Goal: Communication & Community: Answer question/provide support

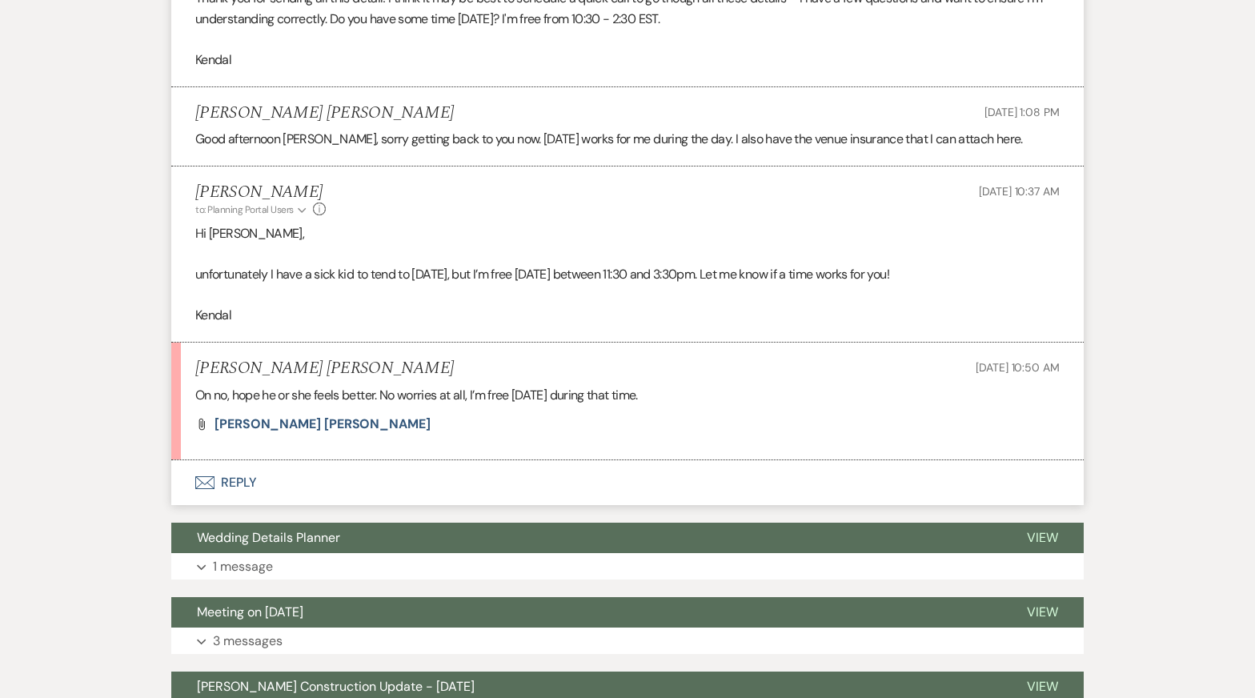
scroll to position [13678, 0]
click at [244, 415] on span "Bobby Joe" at bounding box center [323, 423] width 216 height 17
click at [474, 384] on p "On no, hope he or she feels better. No worries at all, I’m free tomorrow during…" at bounding box center [627, 394] width 865 height 21
click at [320, 460] on button "Envelope Reply" at bounding box center [627, 482] width 913 height 45
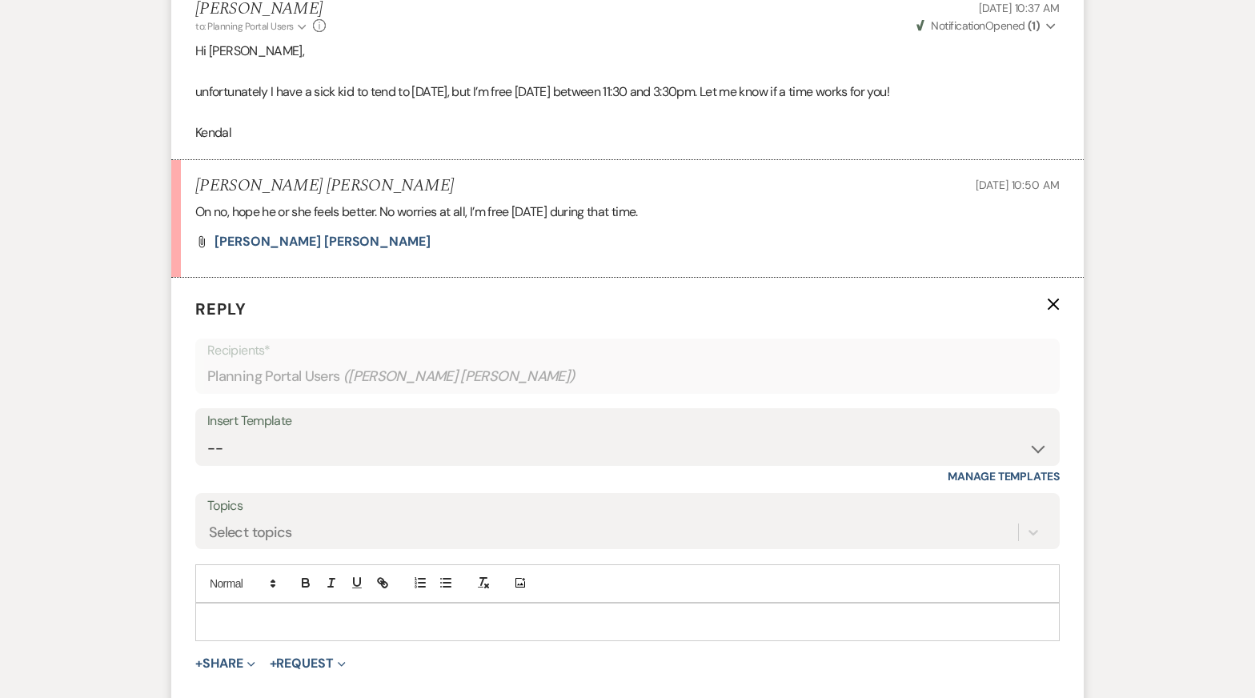
scroll to position [13887, 0]
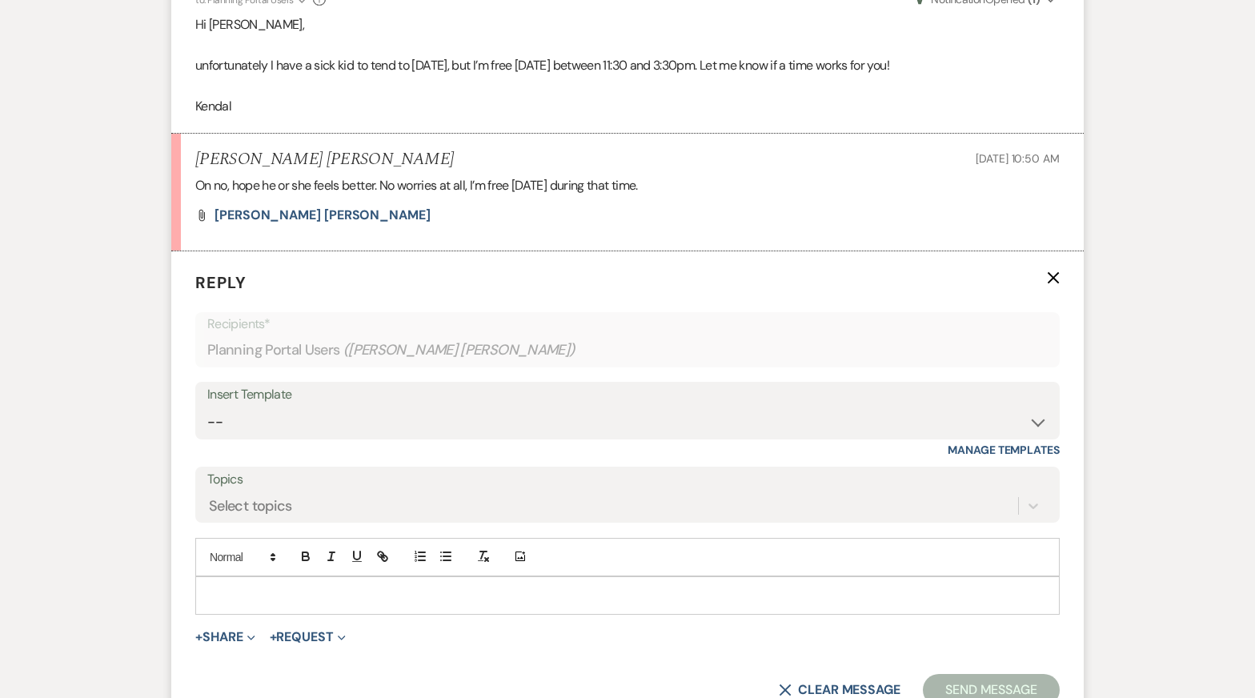
click at [367, 587] on p at bounding box center [627, 596] width 839 height 18
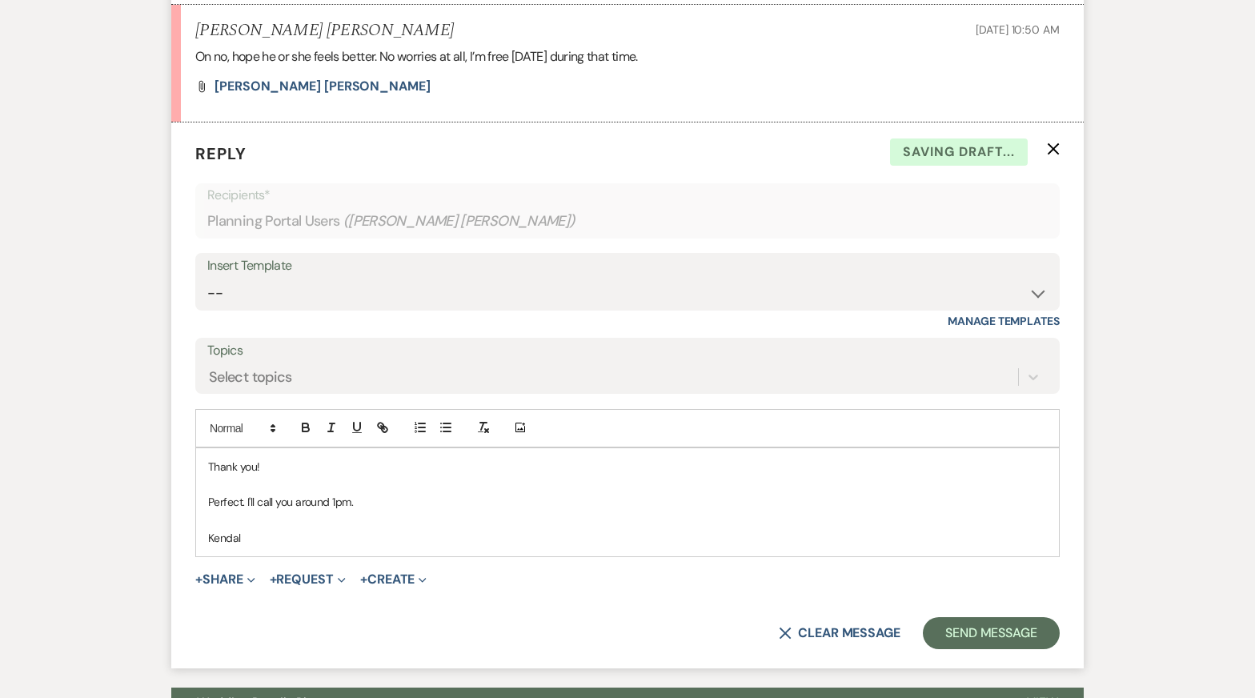
scroll to position [14079, 0]
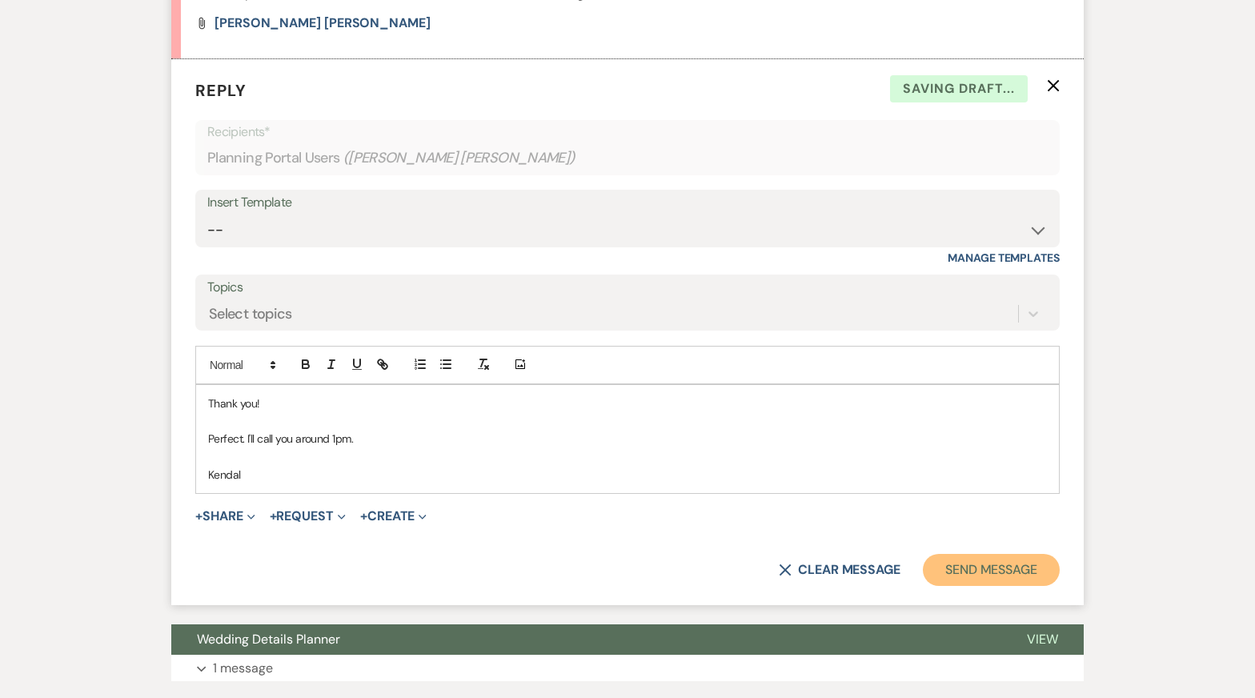
click at [981, 554] on button "Send Message" at bounding box center [991, 570] width 137 height 32
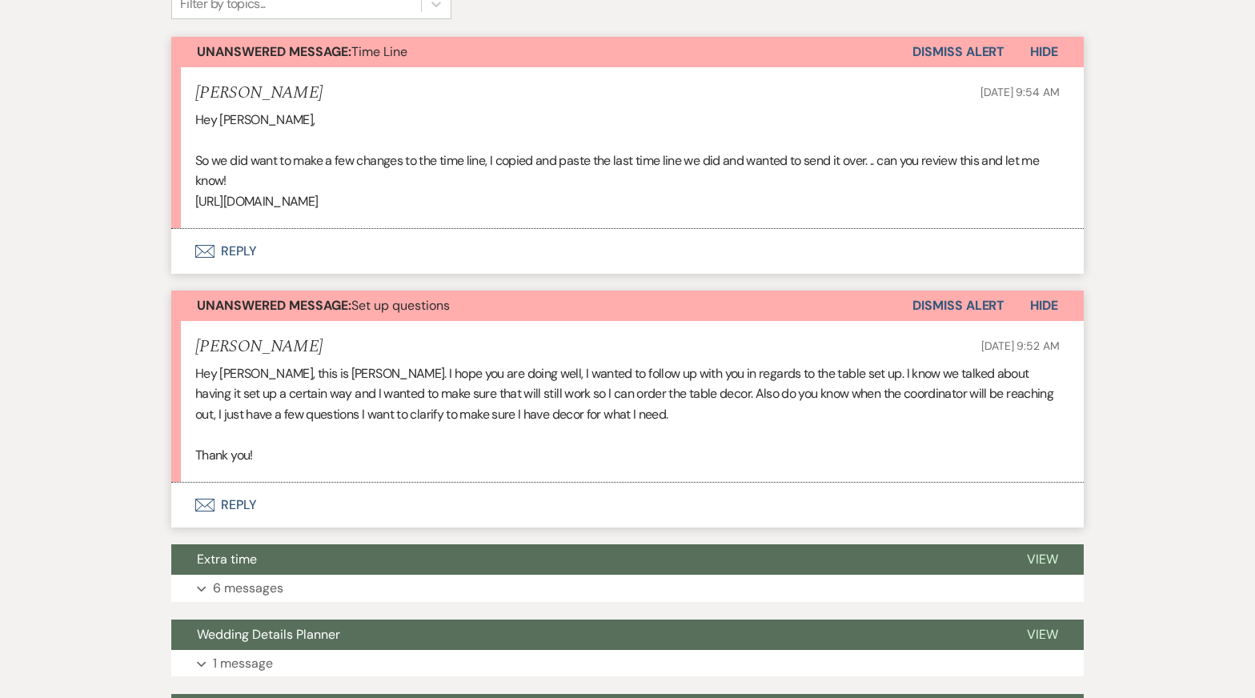
scroll to position [508, 0]
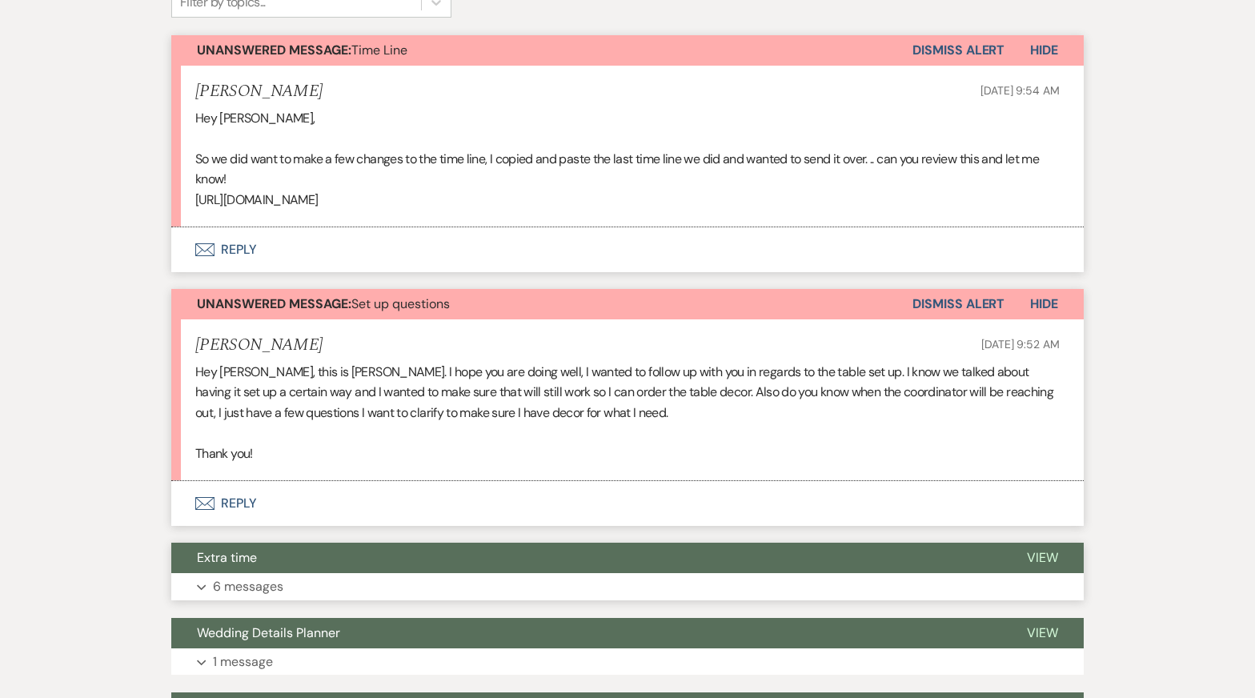
click at [532, 587] on button "Expand 6 messages" at bounding box center [627, 586] width 913 height 27
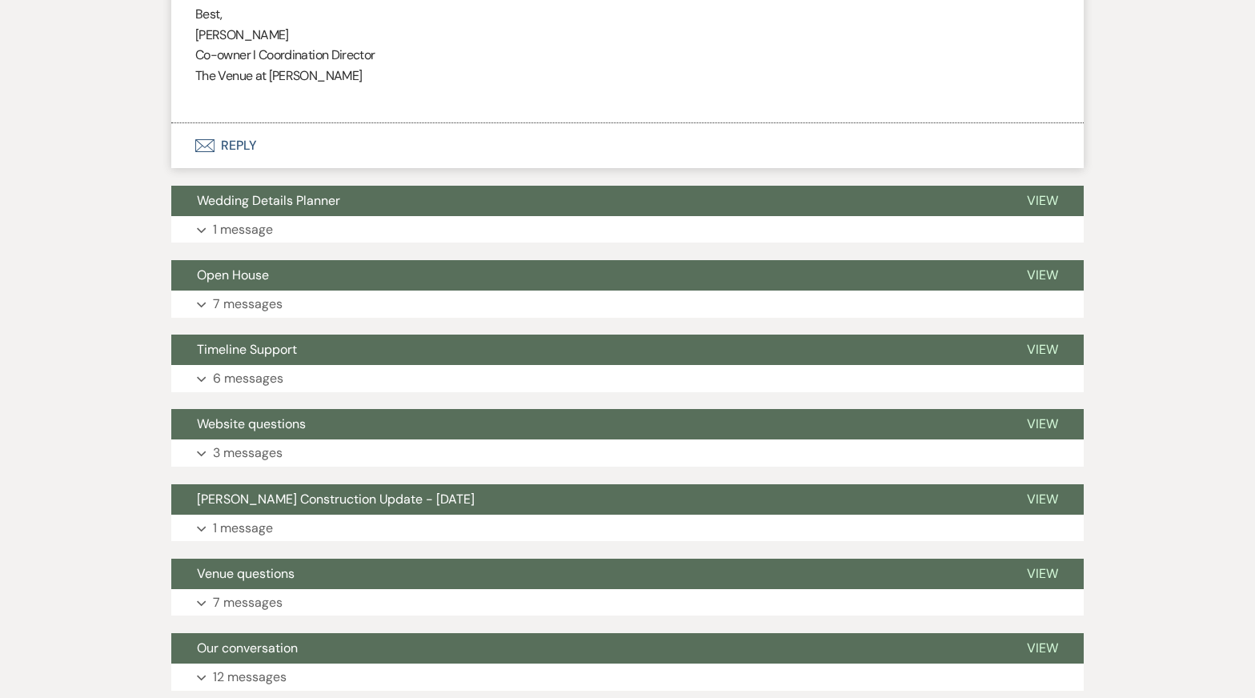
scroll to position [2547, 0]
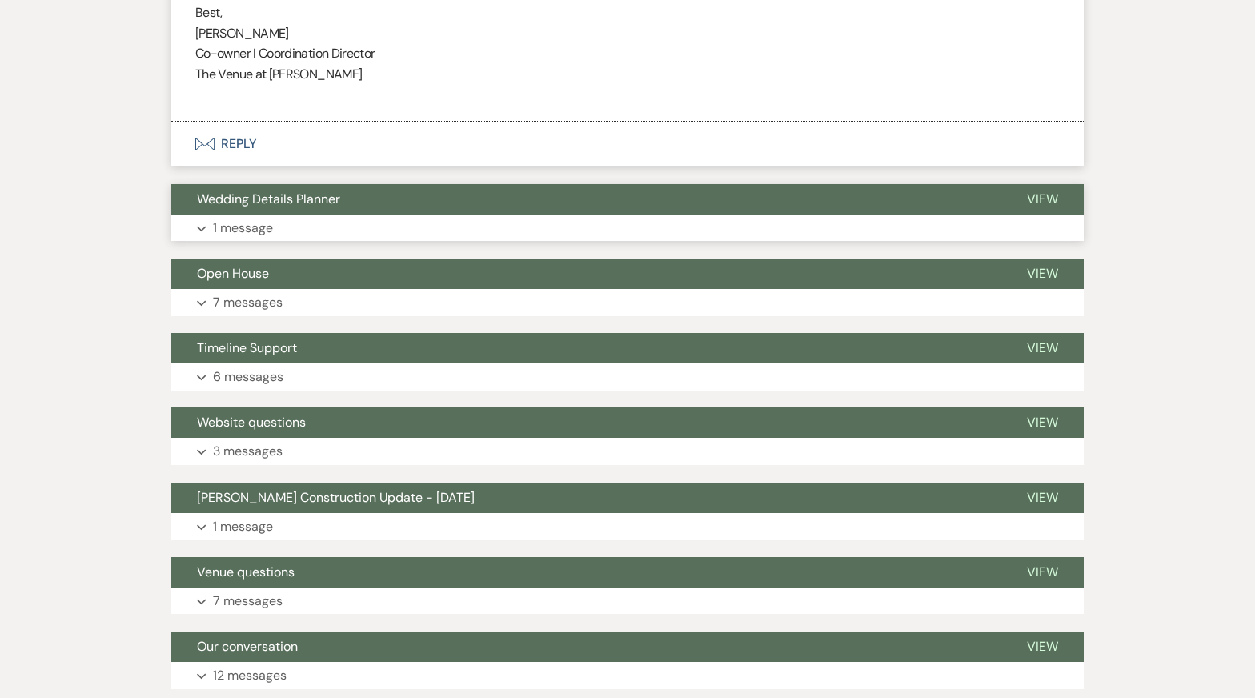
click at [404, 242] on button "Expand 1 message" at bounding box center [627, 228] width 913 height 27
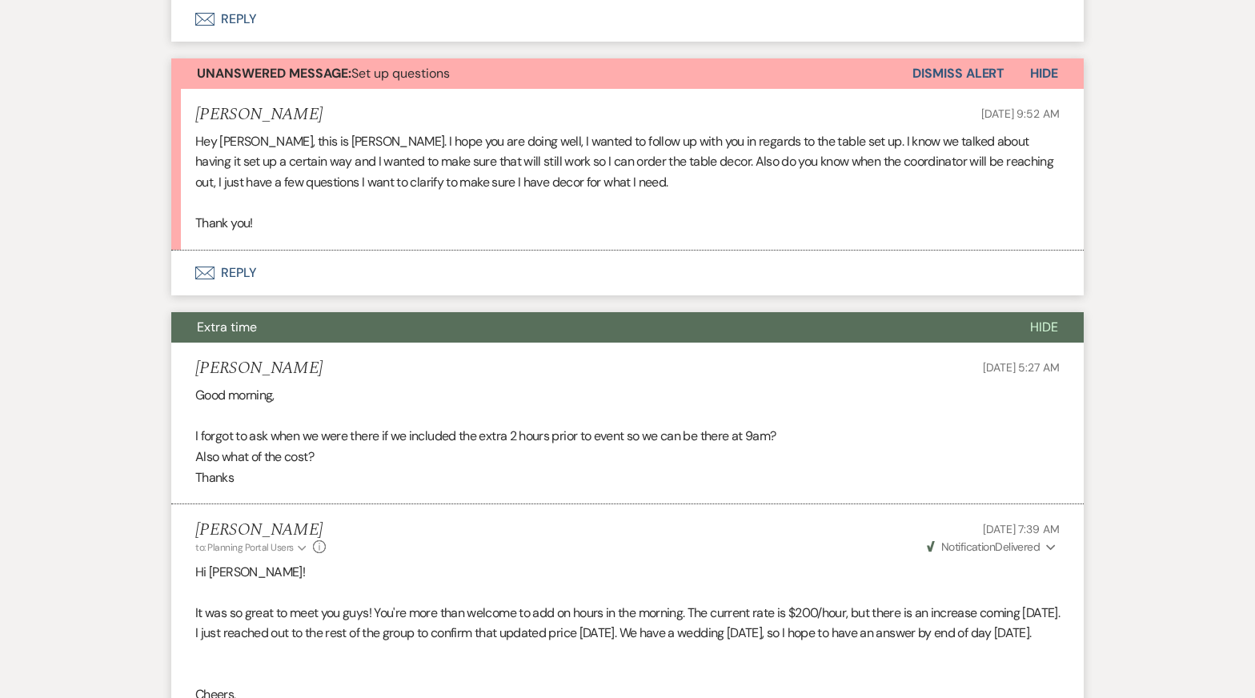
scroll to position [0, 0]
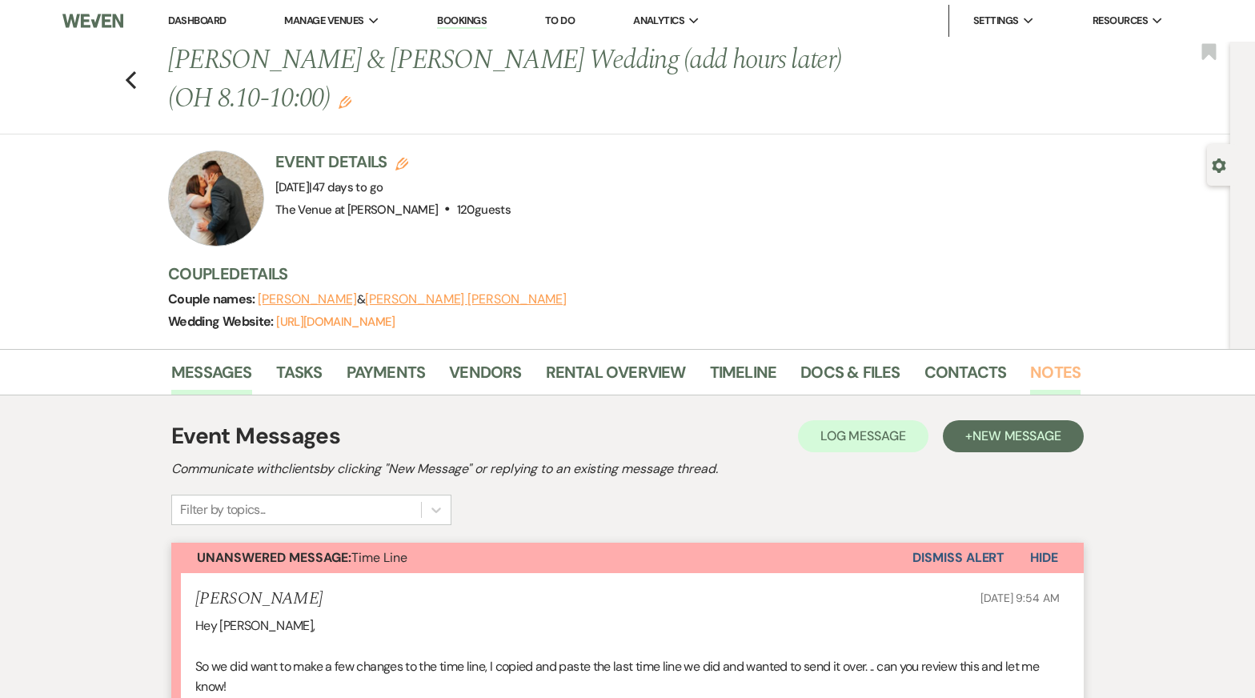
click at [1059, 380] on link "Notes" at bounding box center [1055, 376] width 50 height 35
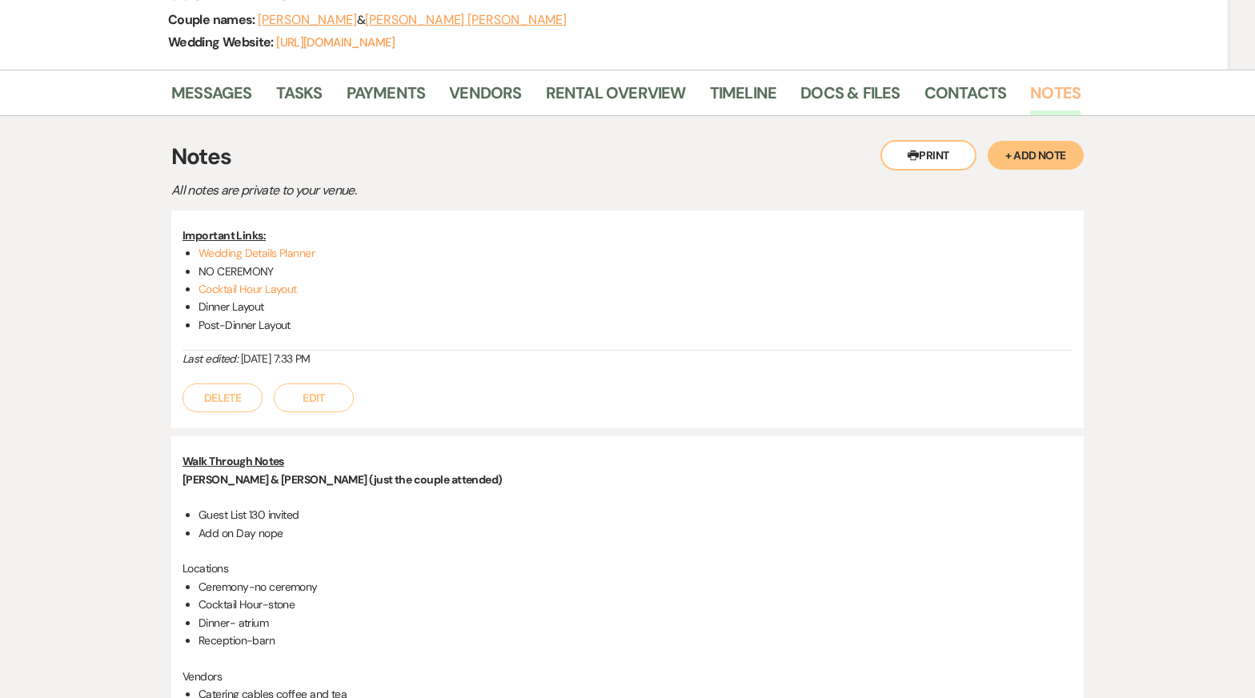
scroll to position [143, 0]
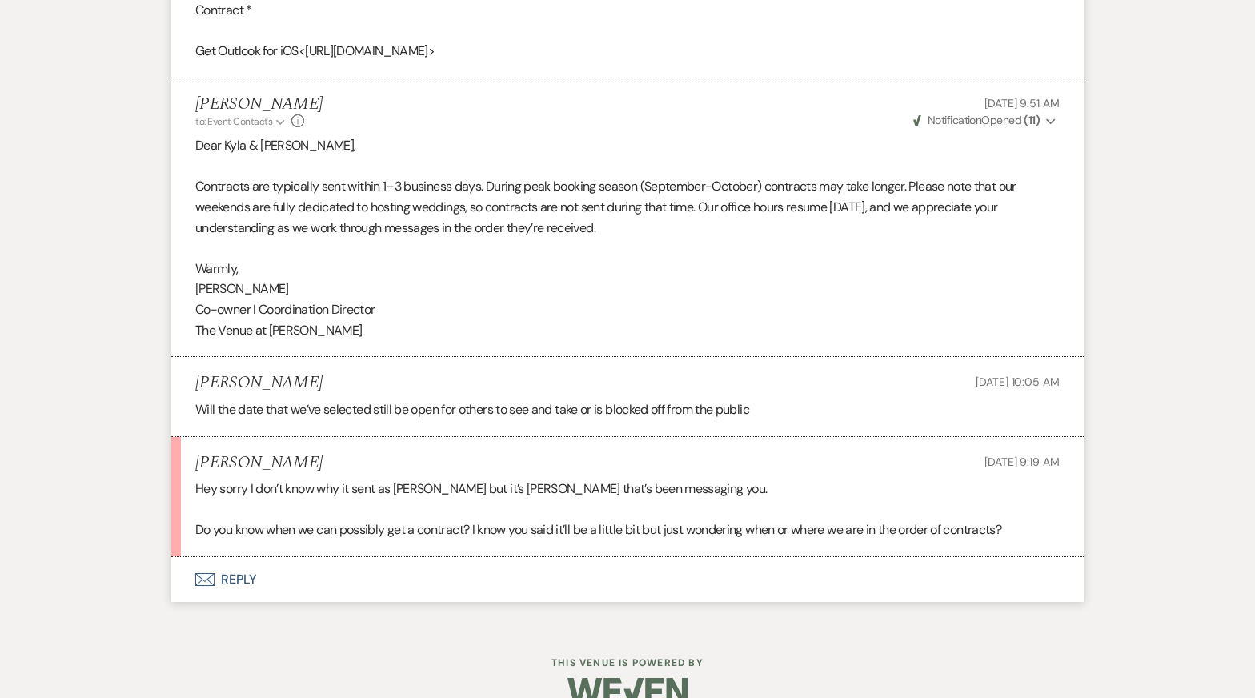
scroll to position [6848, 0]
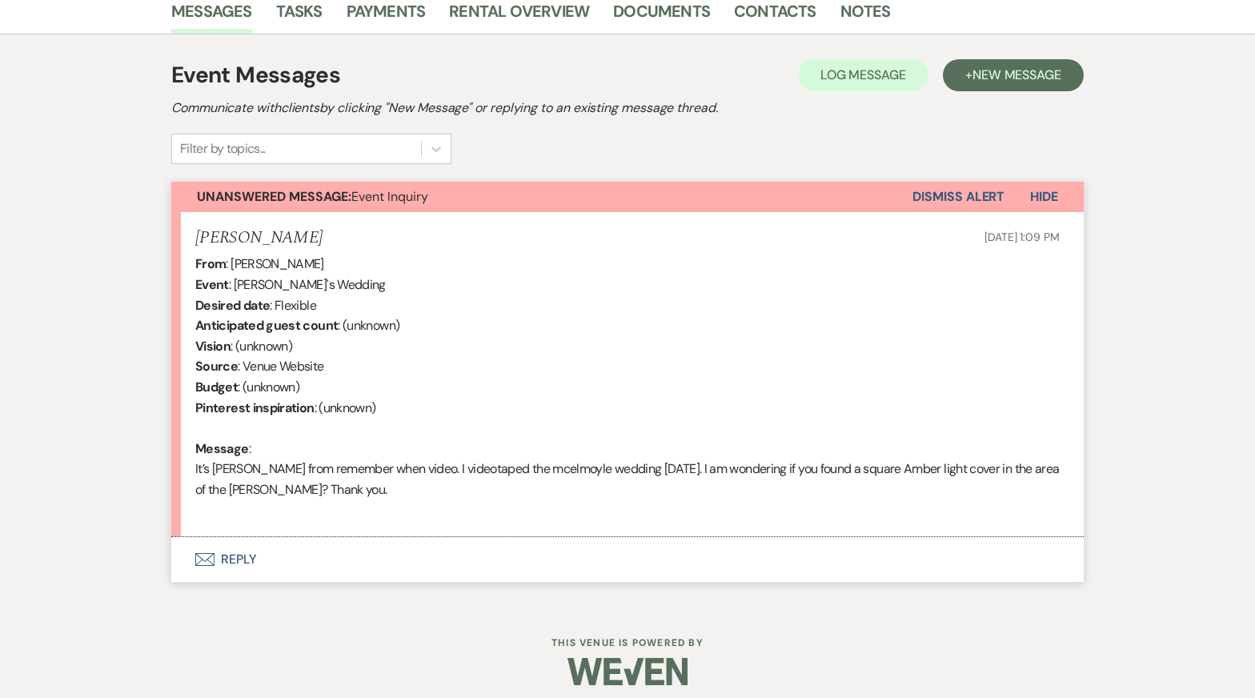
click at [522, 569] on button "Envelope Reply" at bounding box center [627, 559] width 913 height 45
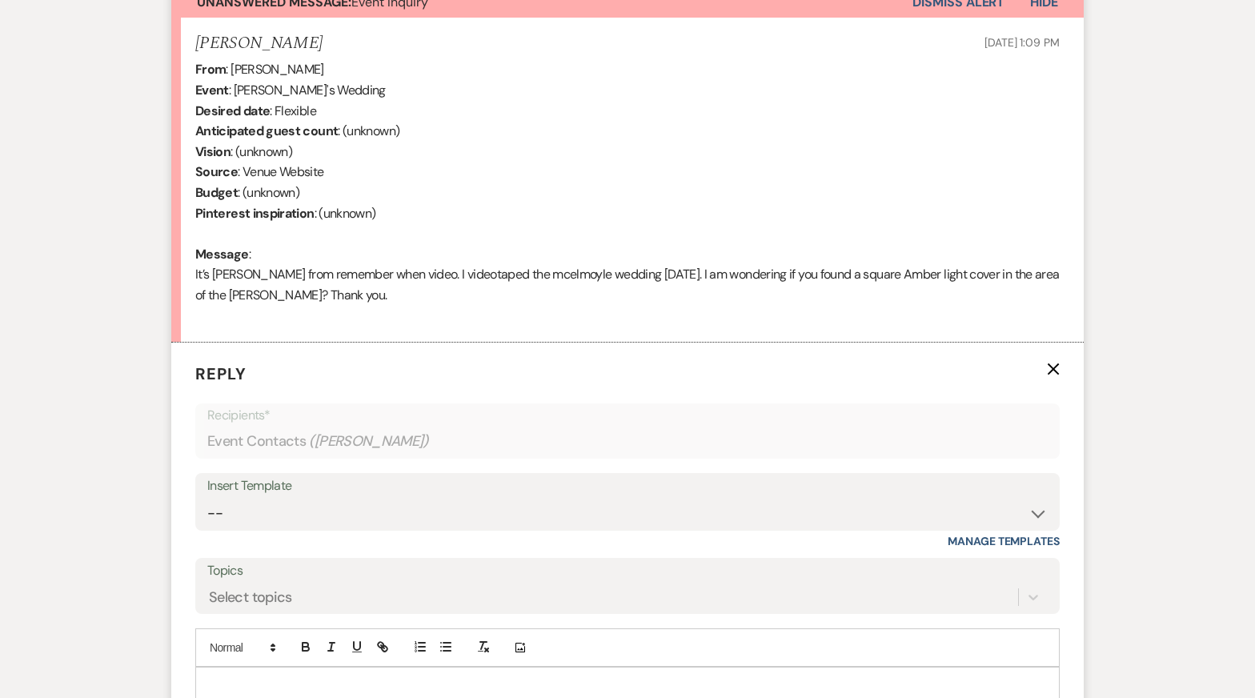
scroll to position [723, 0]
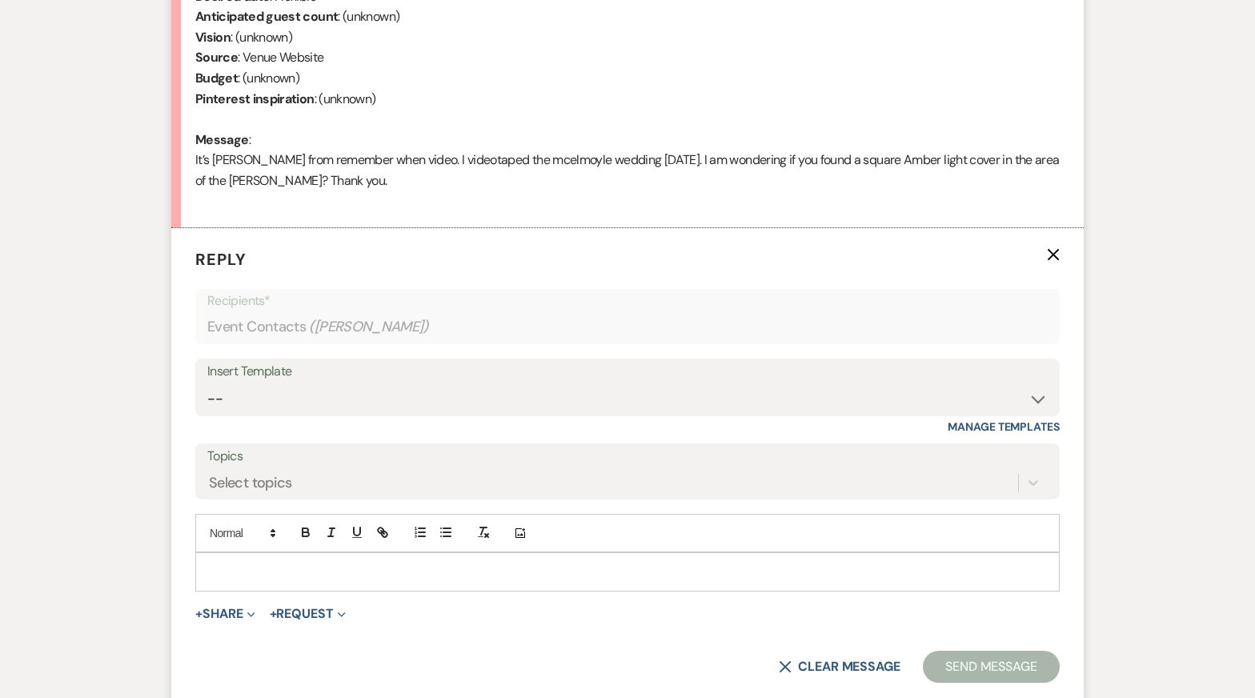
click at [401, 576] on p at bounding box center [627, 572] width 839 height 18
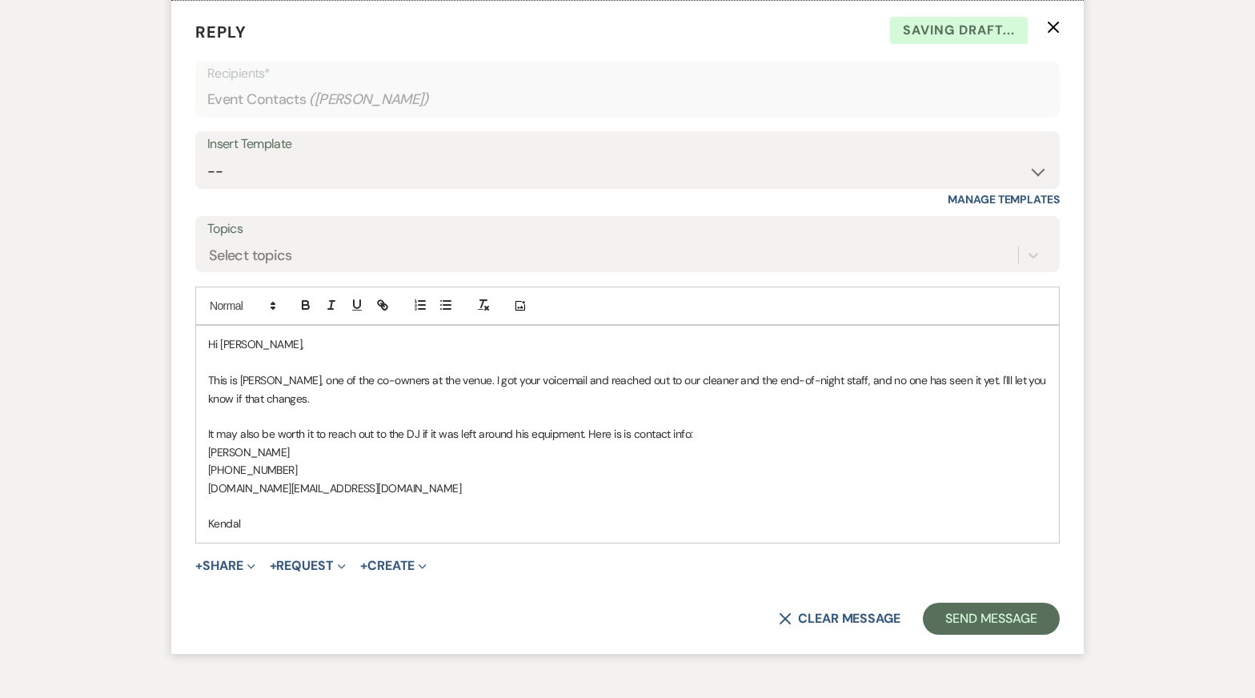
scroll to position [952, 0]
click at [428, 363] on p at bounding box center [627, 361] width 839 height 18
click at [442, 378] on p "This is [PERSON_NAME], one of the co-owners at the venue. I got your voicemail …" at bounding box center [627, 388] width 839 height 36
click at [443, 406] on p at bounding box center [627, 415] width 839 height 18
click at [458, 492] on p "[DOMAIN_NAME][EMAIL_ADDRESS][DOMAIN_NAME]" at bounding box center [627, 487] width 839 height 18
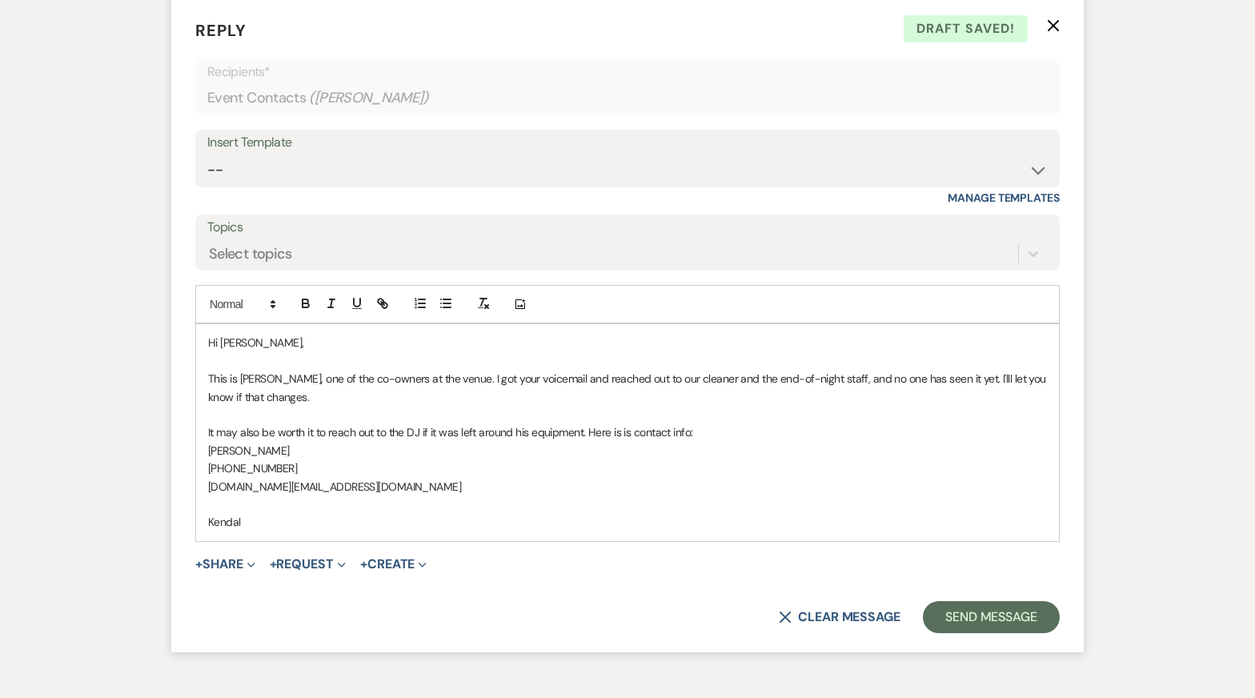
click at [462, 514] on p "Kendal" at bounding box center [627, 522] width 839 height 18
click at [468, 524] on p "Kendal" at bounding box center [627, 522] width 839 height 18
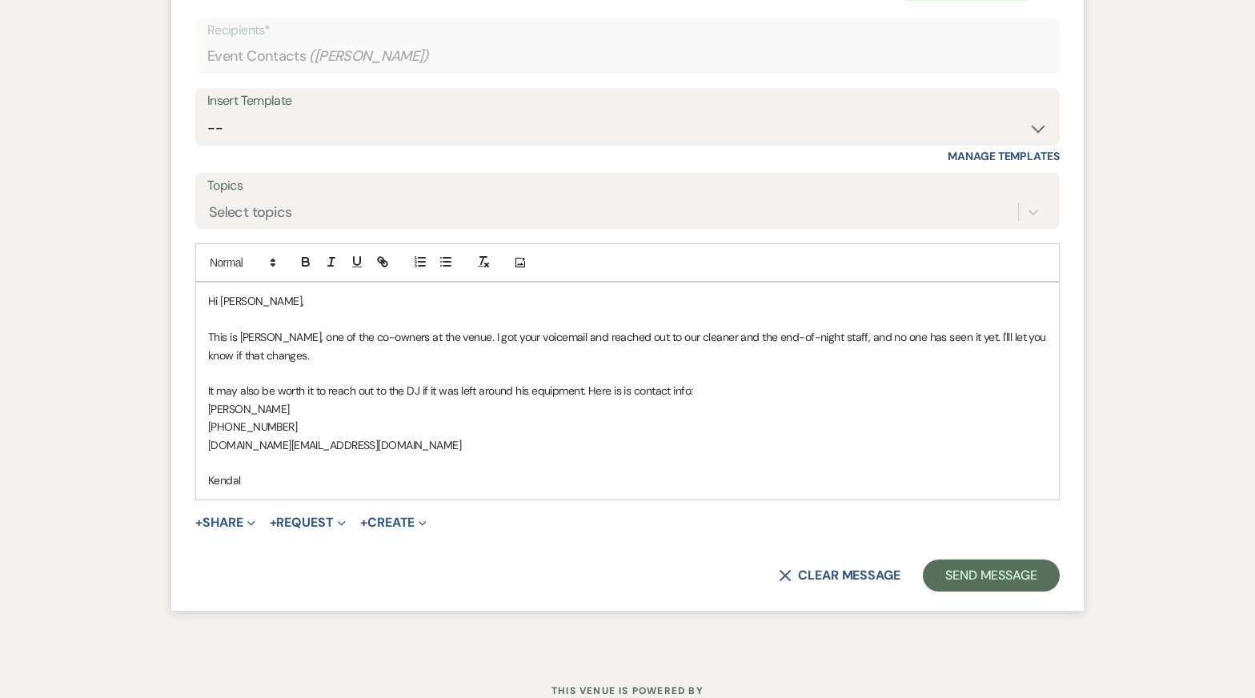
scroll to position [997, 0]
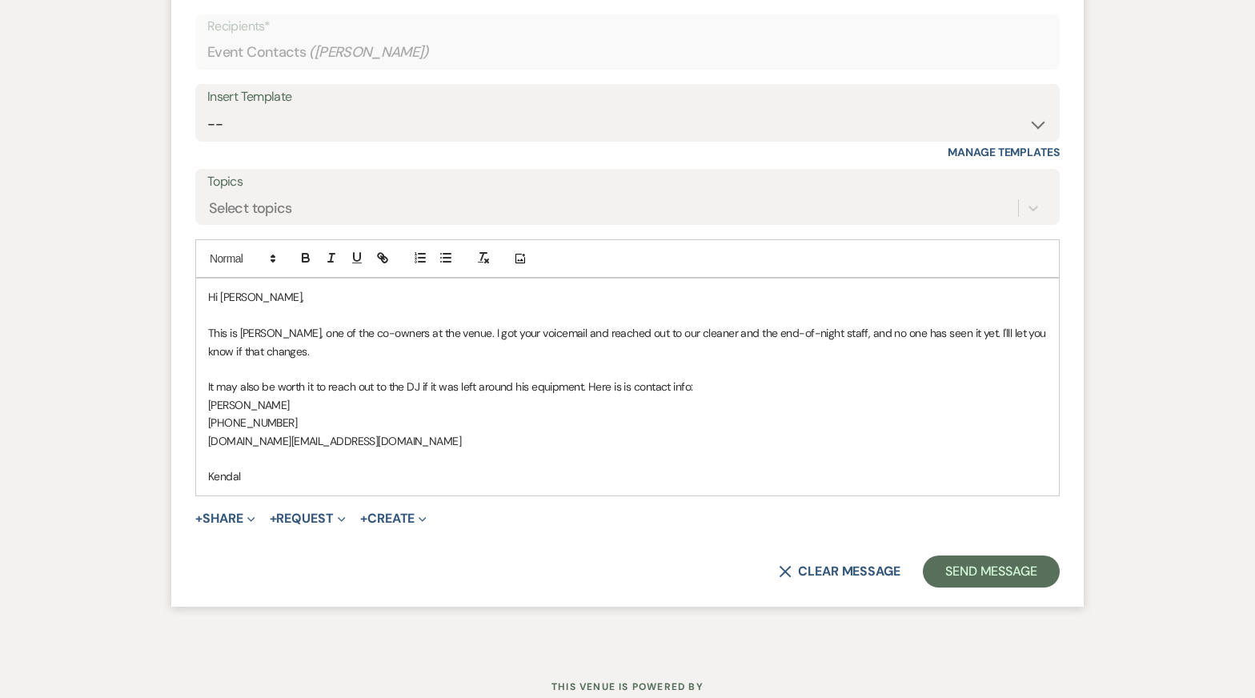
click at [291, 458] on p at bounding box center [627, 459] width 839 height 18
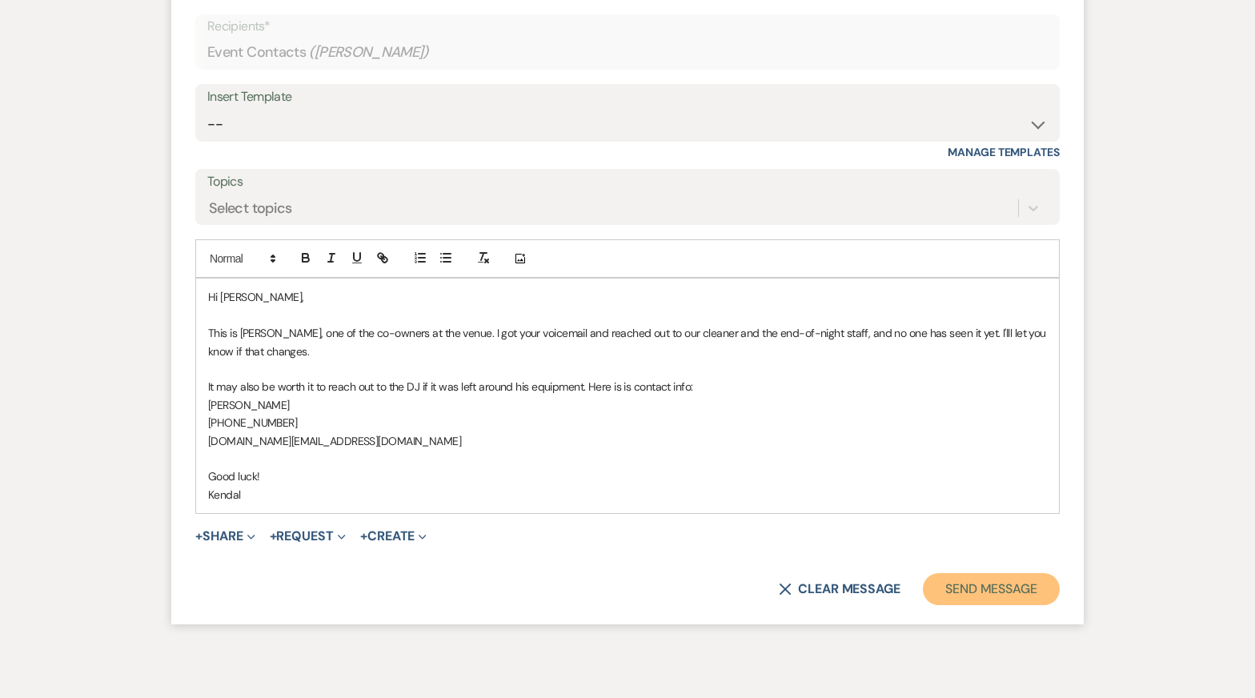
click at [1001, 594] on button "Send Message" at bounding box center [991, 589] width 137 height 32
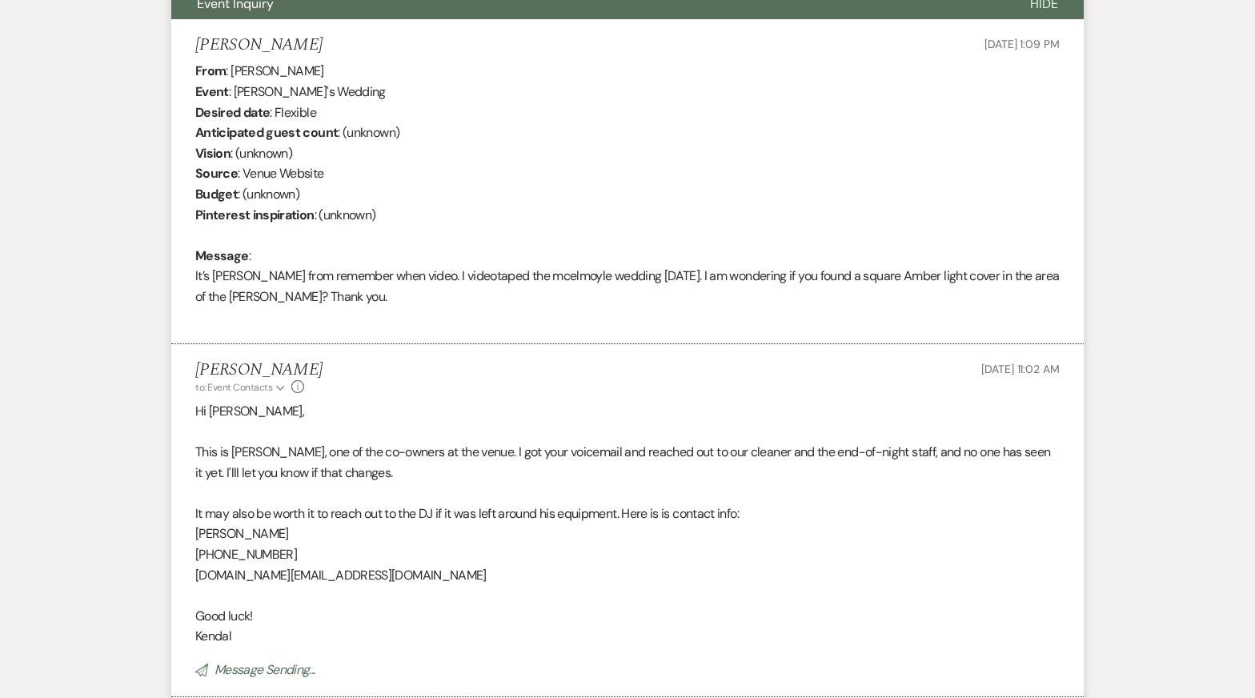
scroll to position [605, 0]
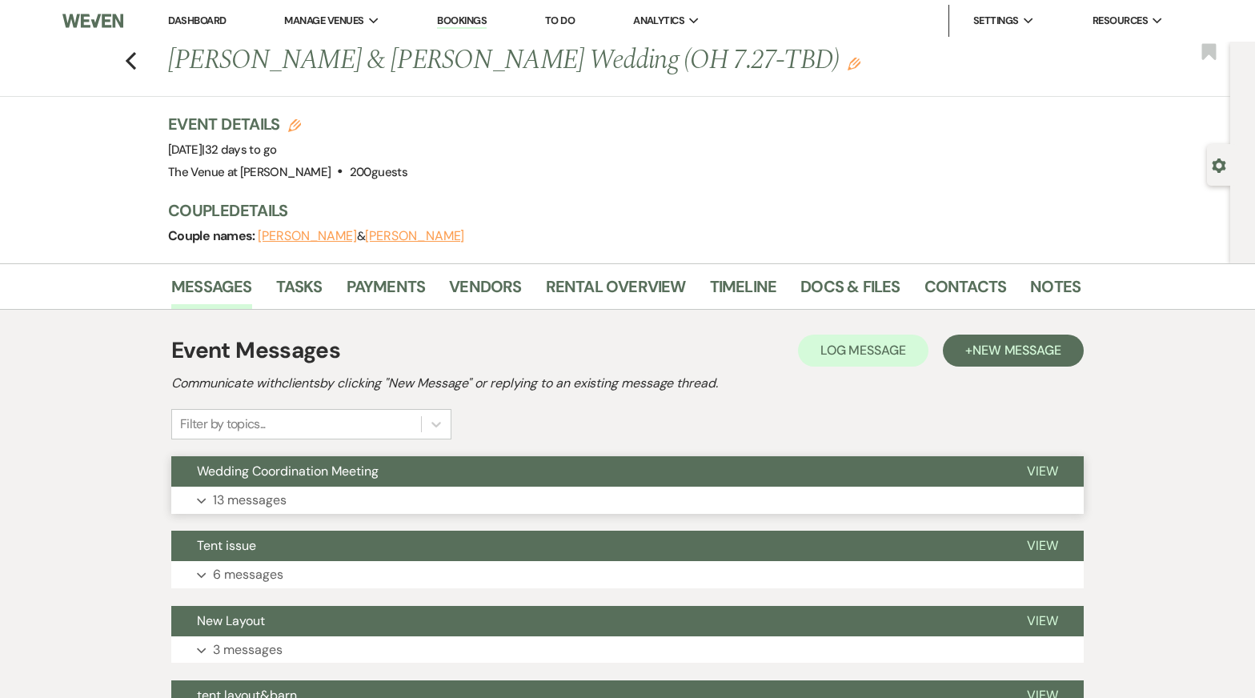
click at [431, 508] on button "Expand 13 messages" at bounding box center [627, 500] width 913 height 27
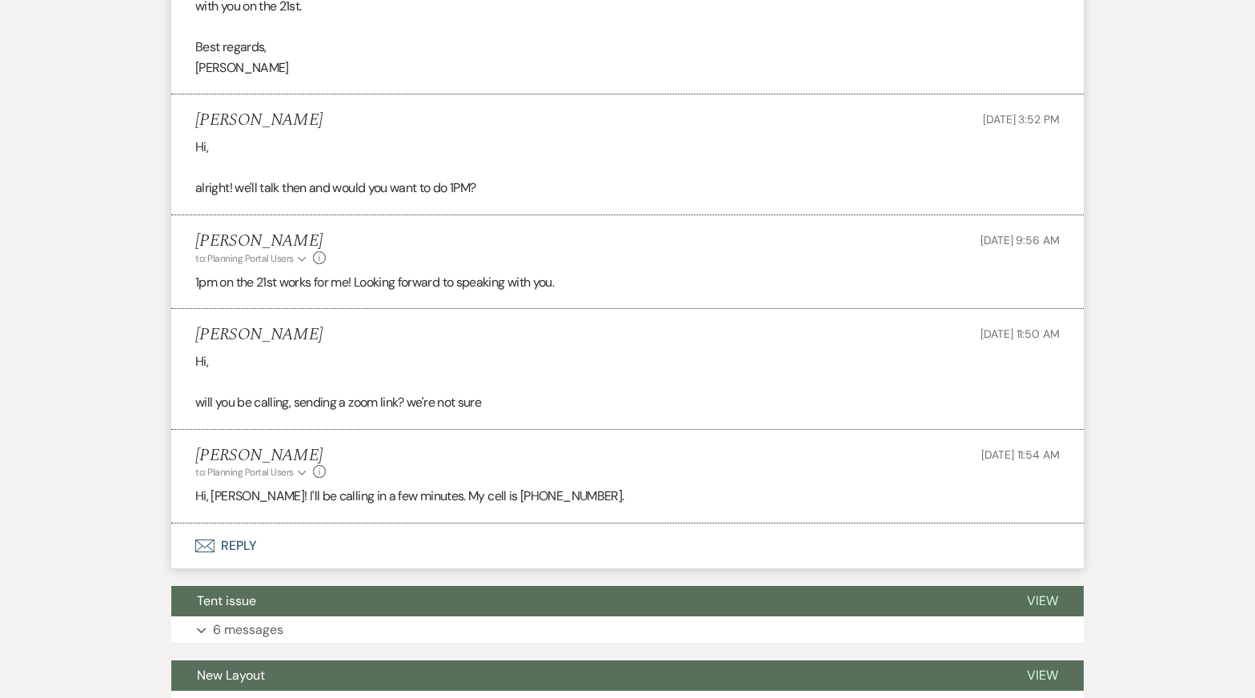
scroll to position [2494, 0]
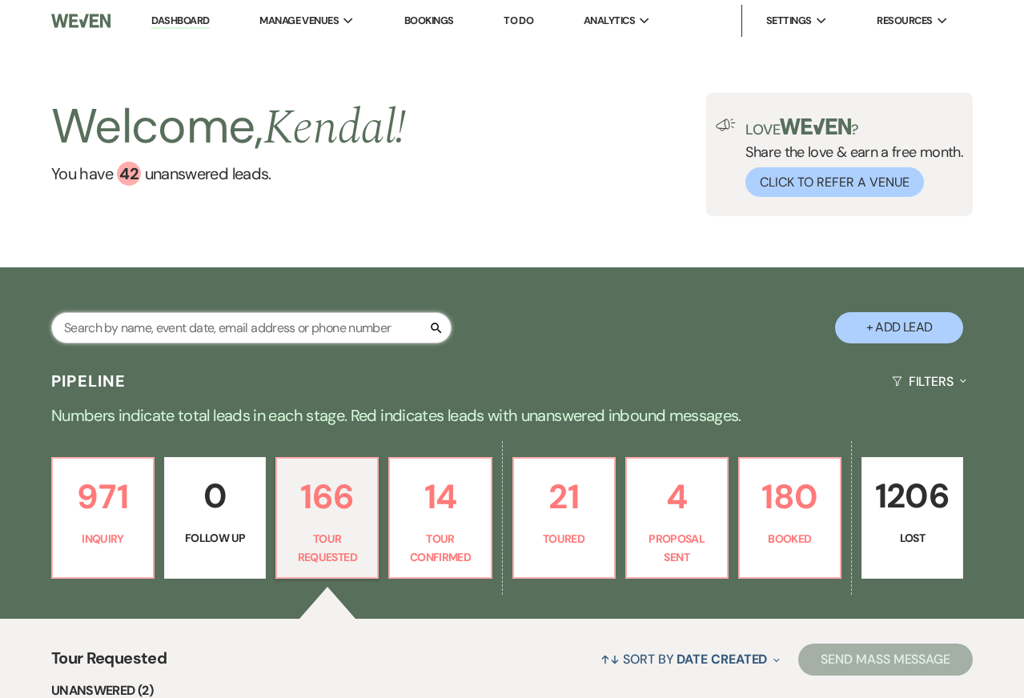
click at [339, 335] on input "text" at bounding box center [251, 327] width 400 height 31
paste input "Simoson"
type input "Simoson"
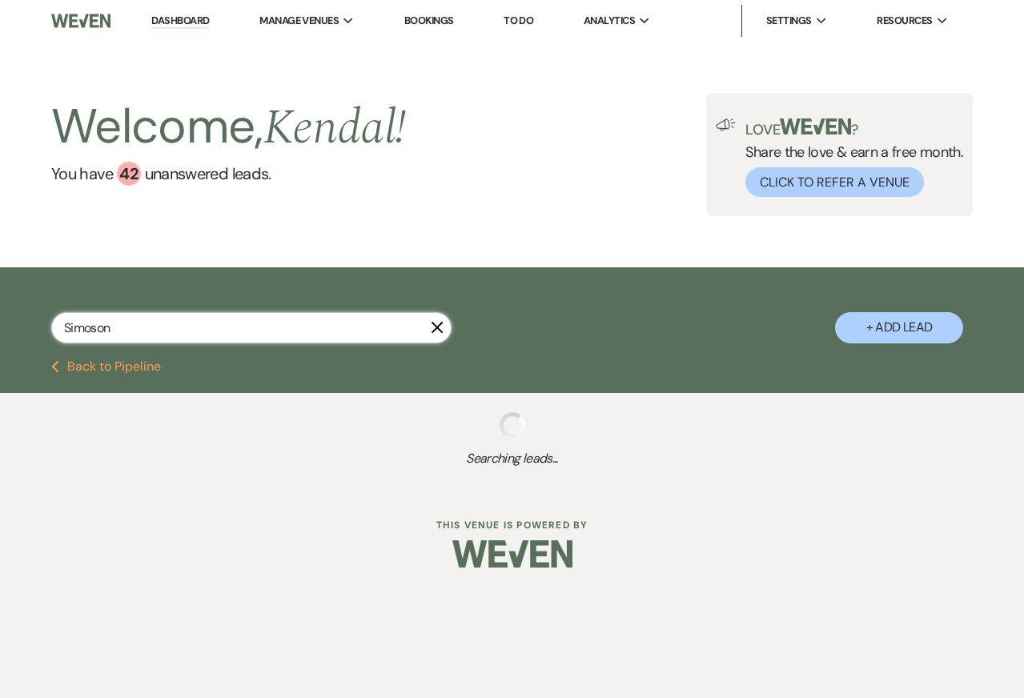
select select "5"
select select "2"
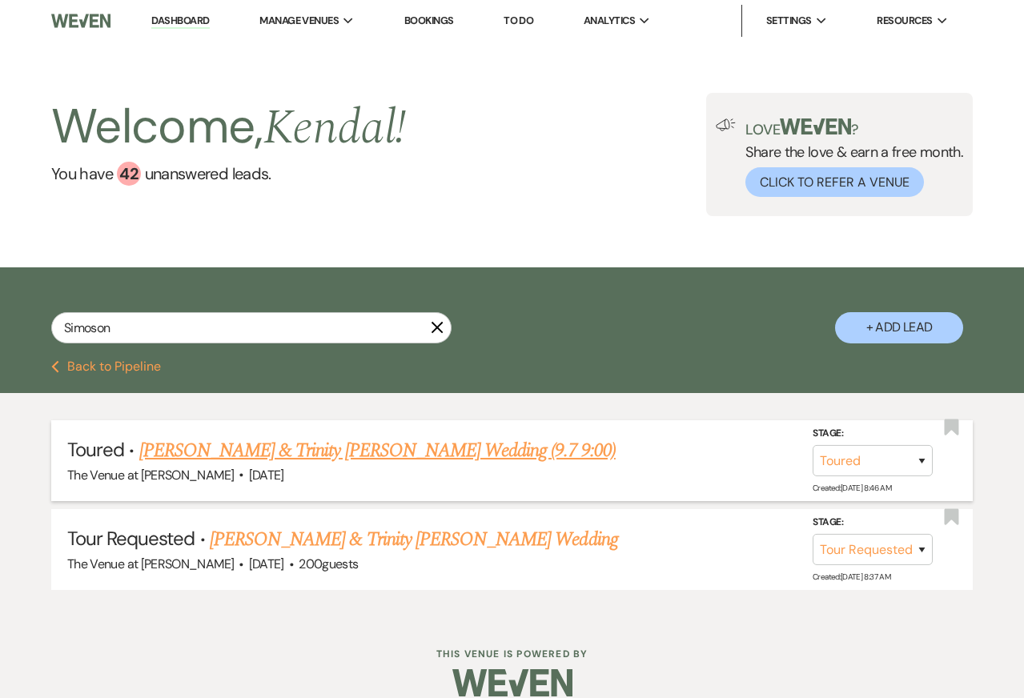
click at [347, 447] on link "Michael Simoson & Trinity Sockriter's Wedding (9.7 9:00)" at bounding box center [377, 450] width 476 height 29
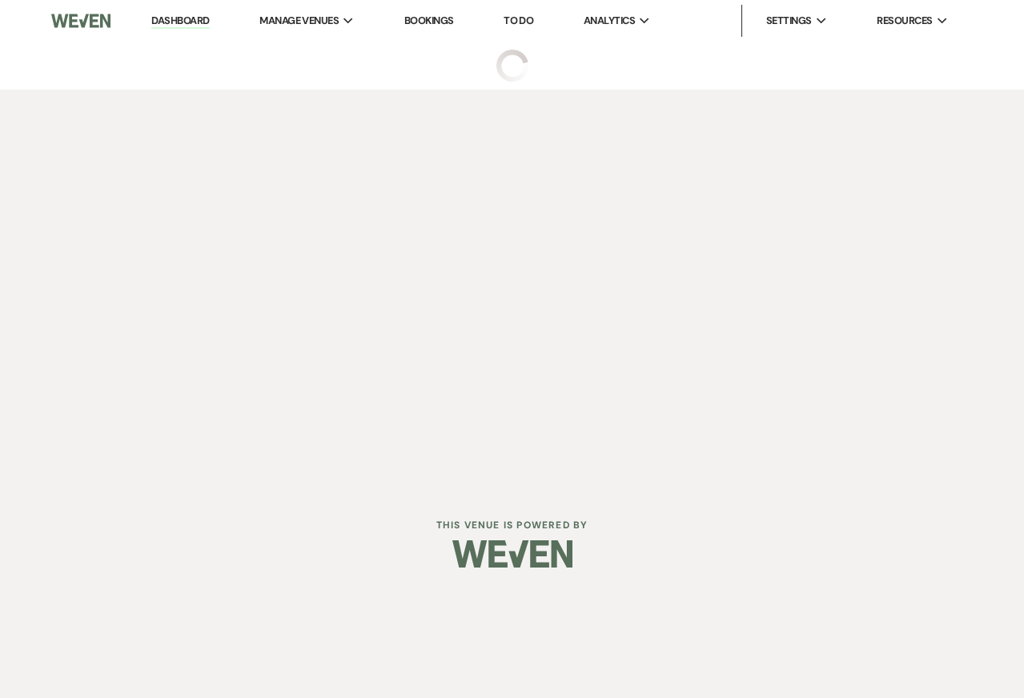
select select "5"
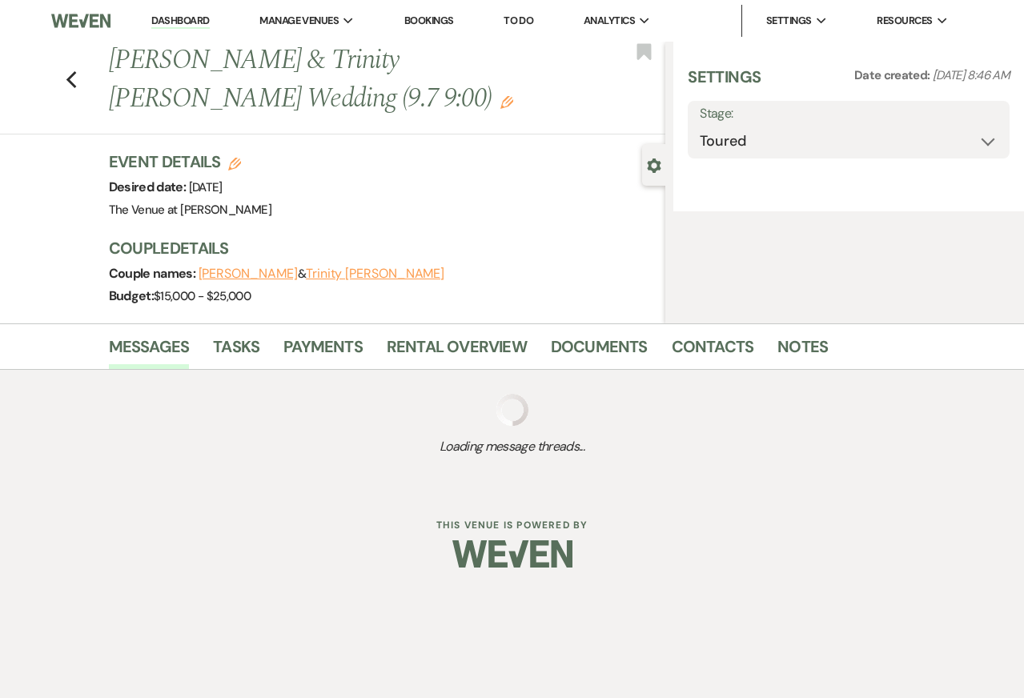
select select "5"
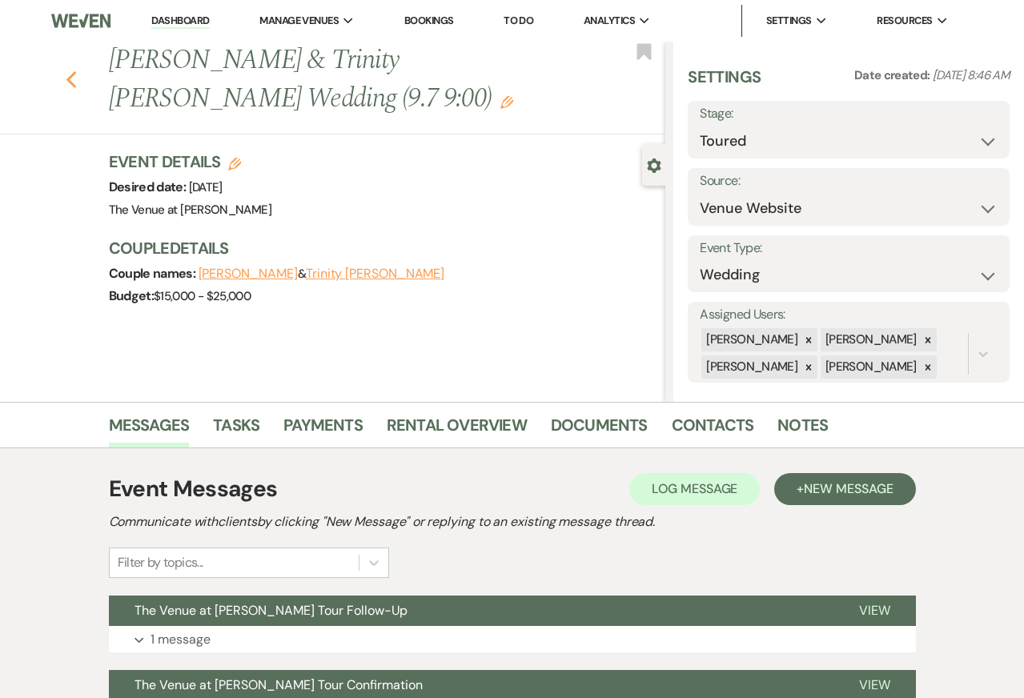
click at [70, 79] on icon "Previous" at bounding box center [72, 79] width 12 height 19
select select "5"
select select "2"
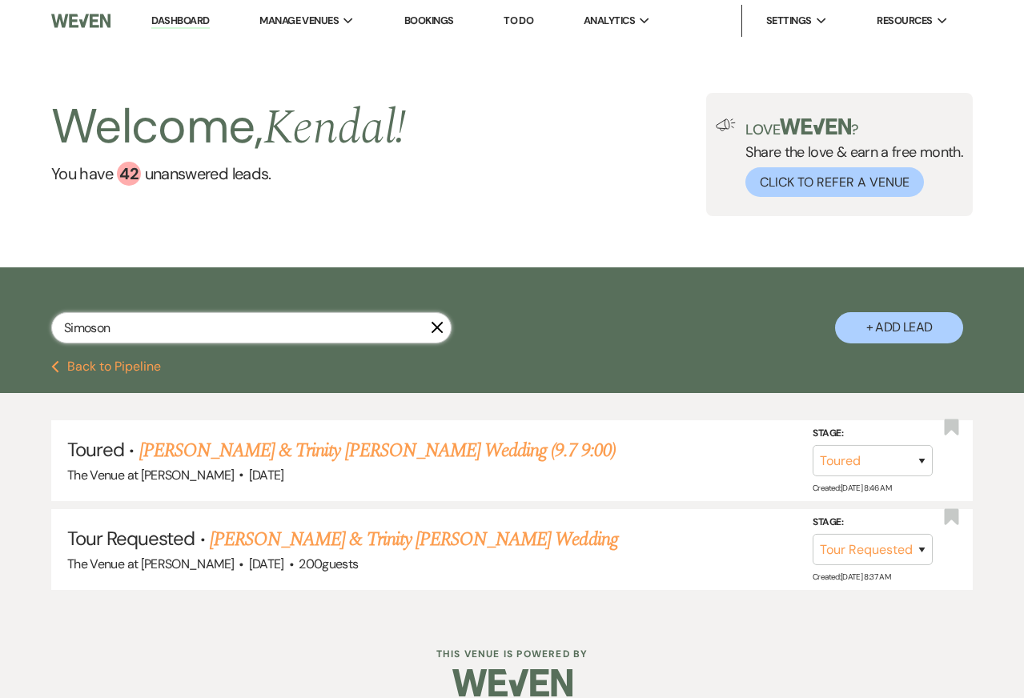
click at [196, 323] on input "Simoson" at bounding box center [251, 327] width 400 height 31
paste input "Vereb"
type input "Vereb"
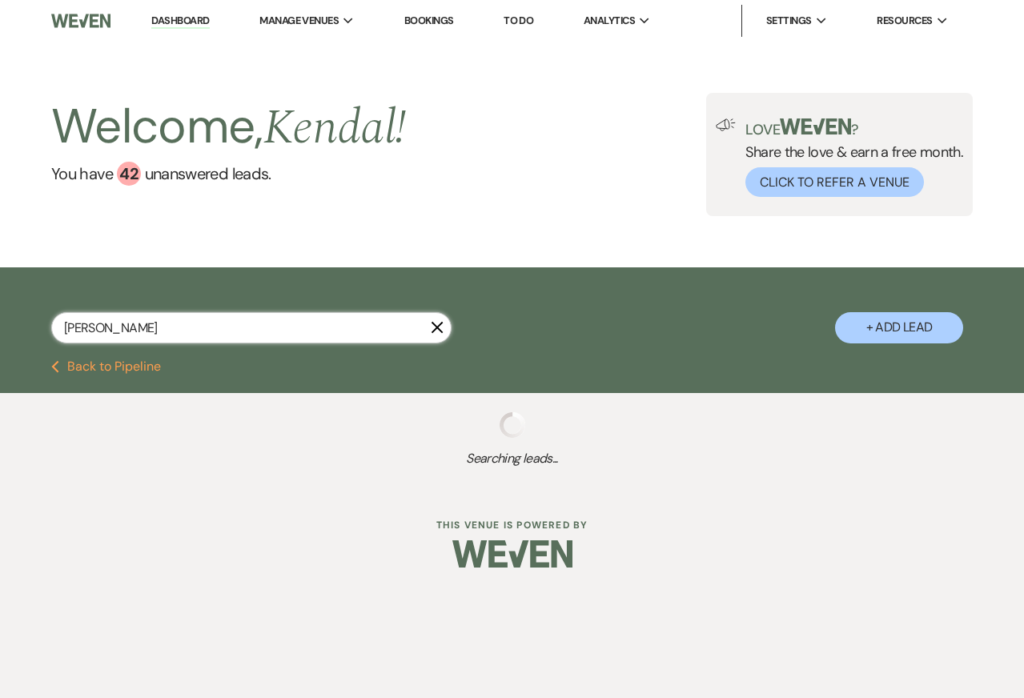
select select "5"
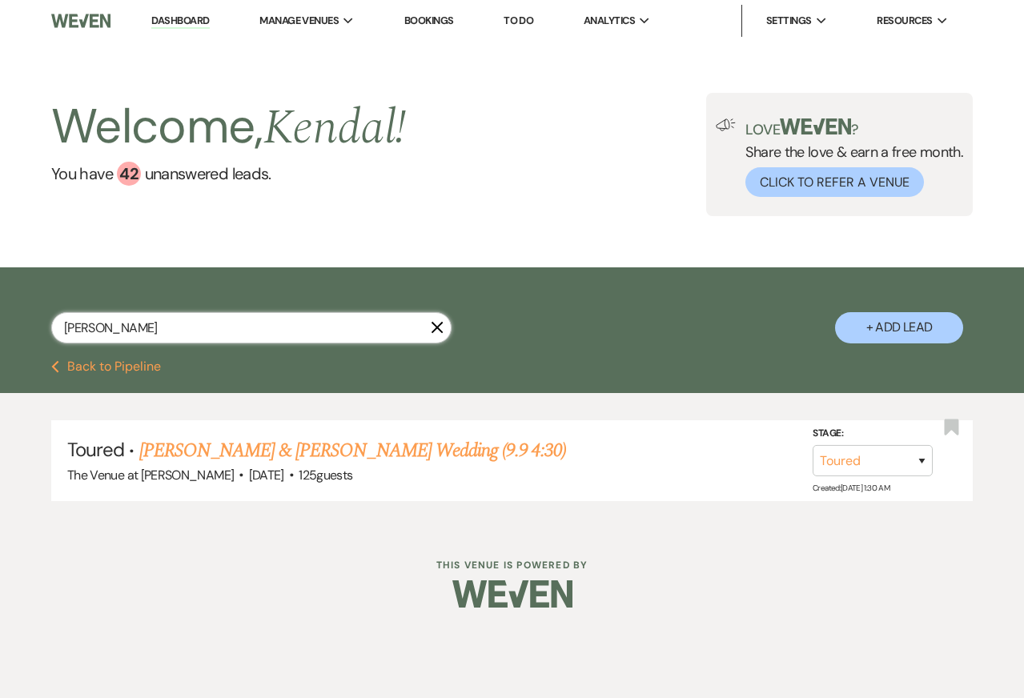
click at [335, 334] on input "Vereb" at bounding box center [251, 327] width 400 height 31
paste input "Smargiassi"
type input "Smargiassi"
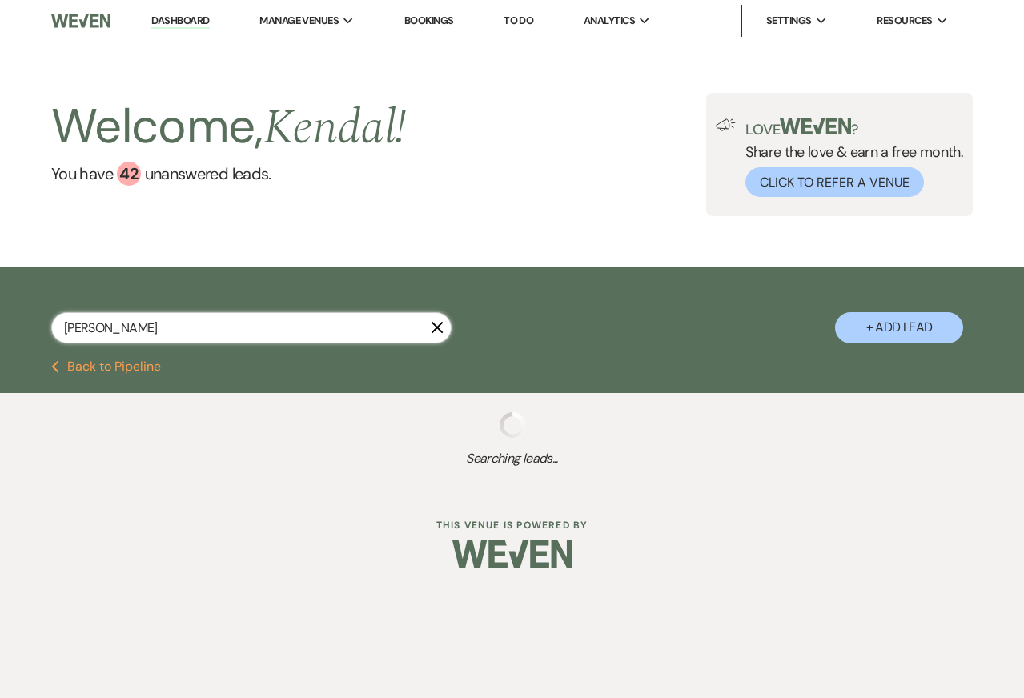
select select "5"
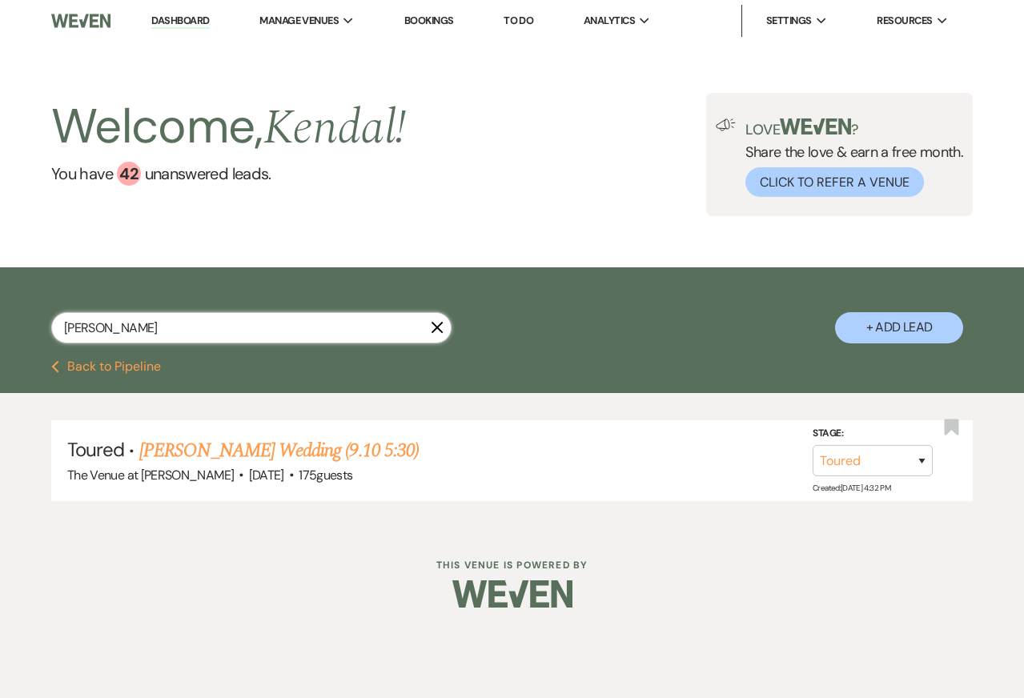
click at [338, 333] on input "Smargiassi" at bounding box center [251, 327] width 400 height 31
paste input "Caleya"
type input "Caleya"
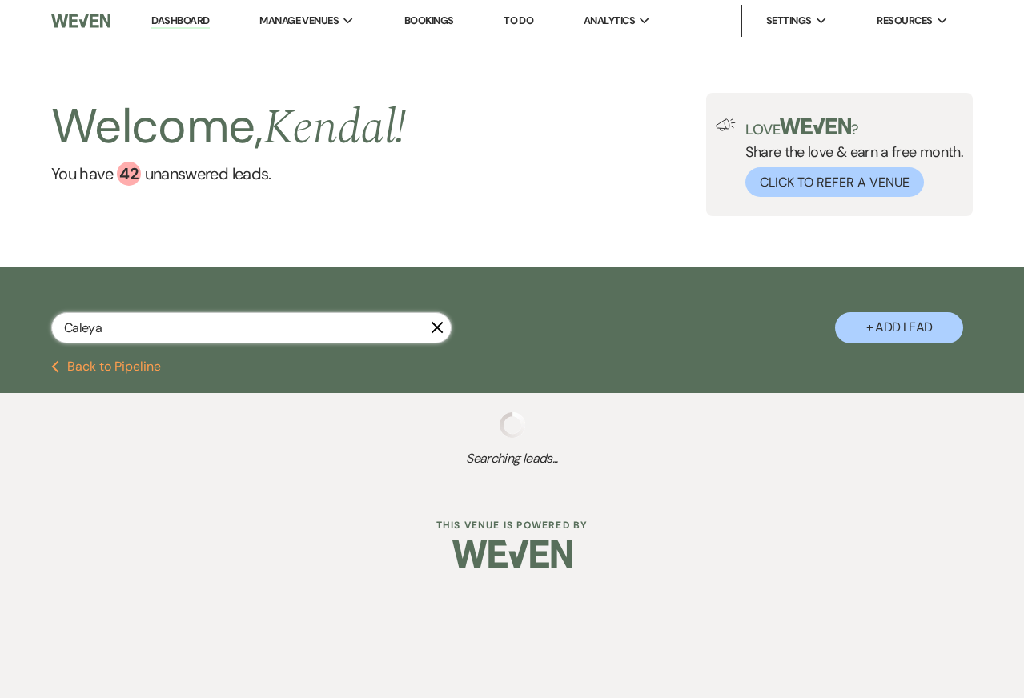
select select "5"
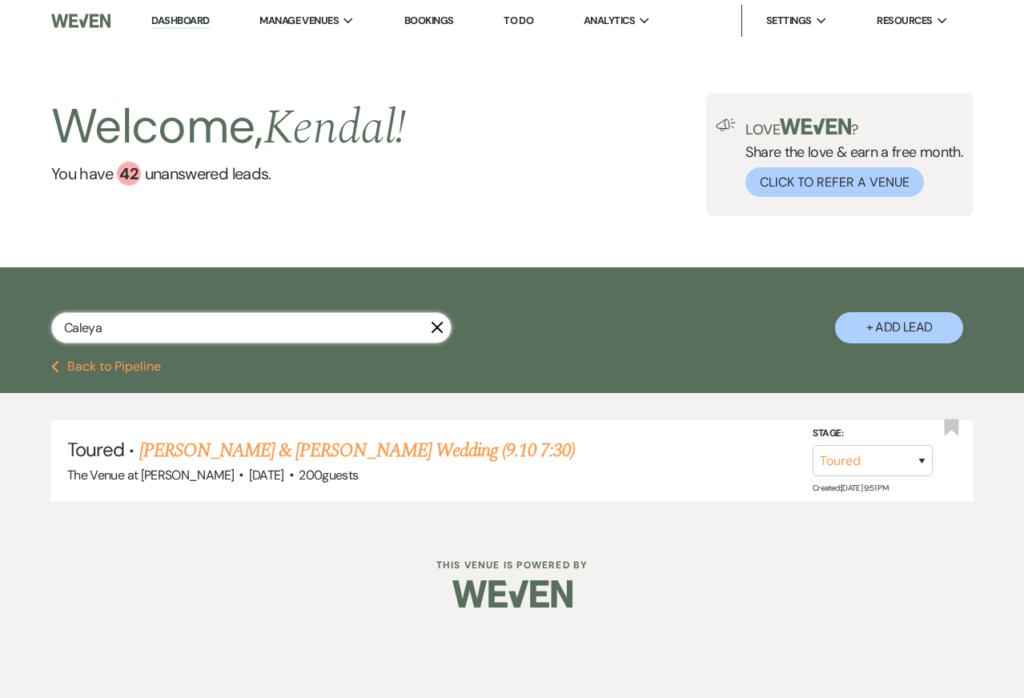
click at [356, 321] on input "Caleya" at bounding box center [251, 327] width 400 height 31
paste input "Goldblatt"
type input "Goldblatt"
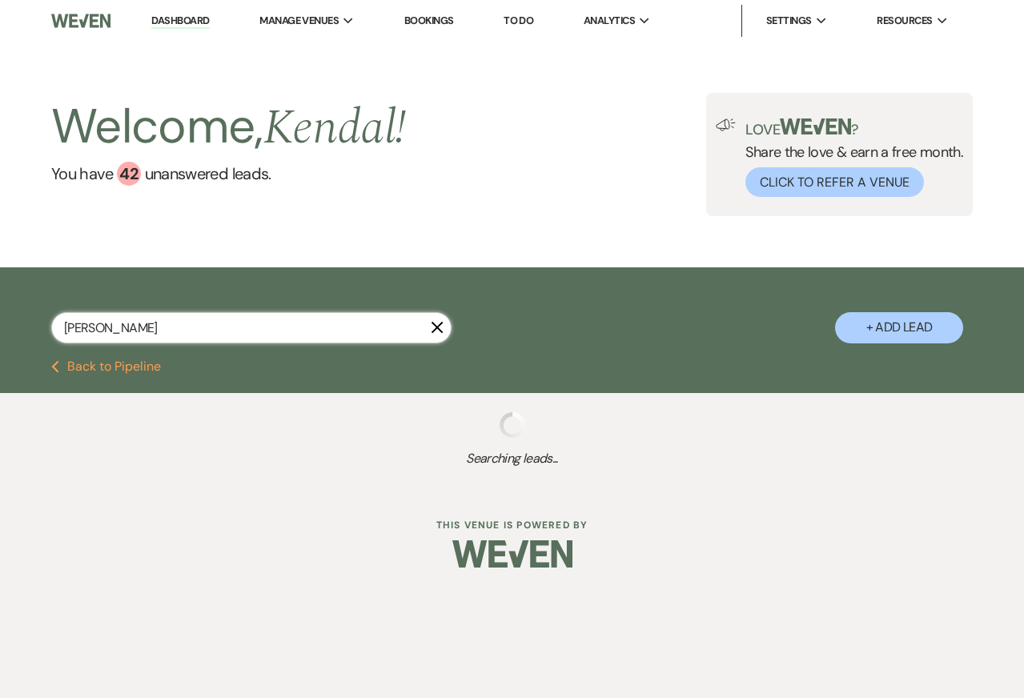
select select "6"
select select "2"
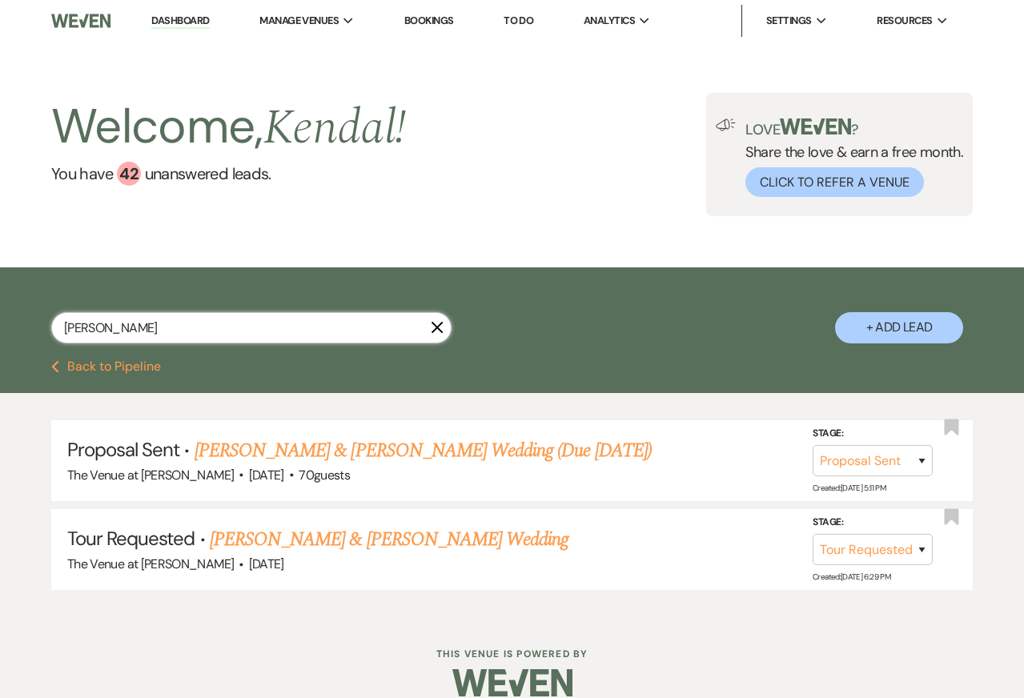
click at [203, 326] on input "Goldblatt" at bounding box center [251, 327] width 400 height 31
paste input "Marcelino"
type input "Marcelino"
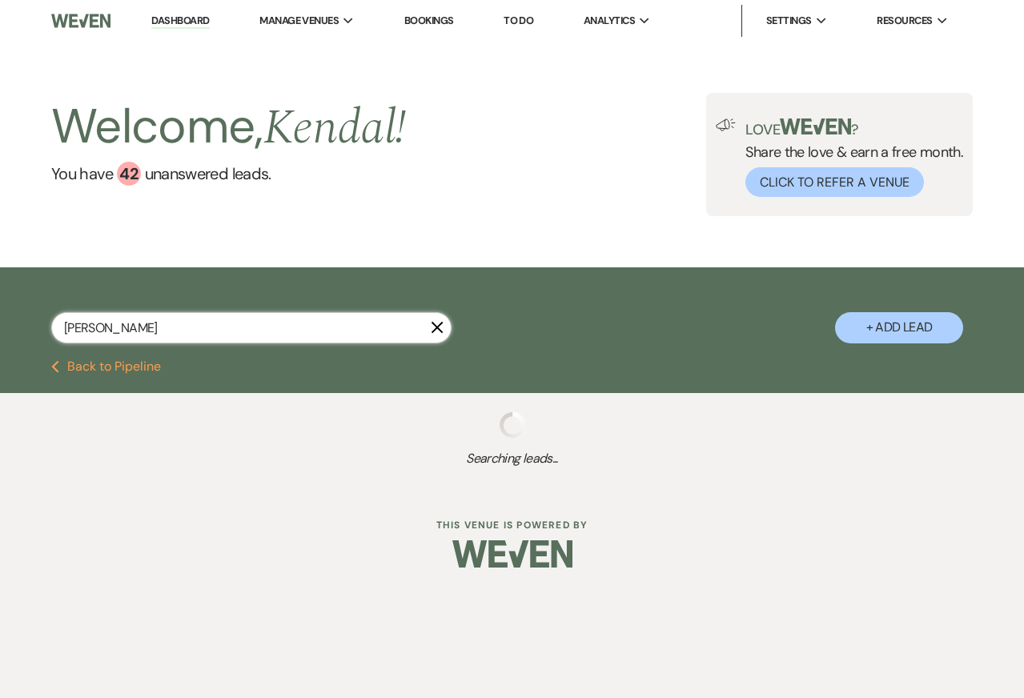
select select "8"
select select "5"
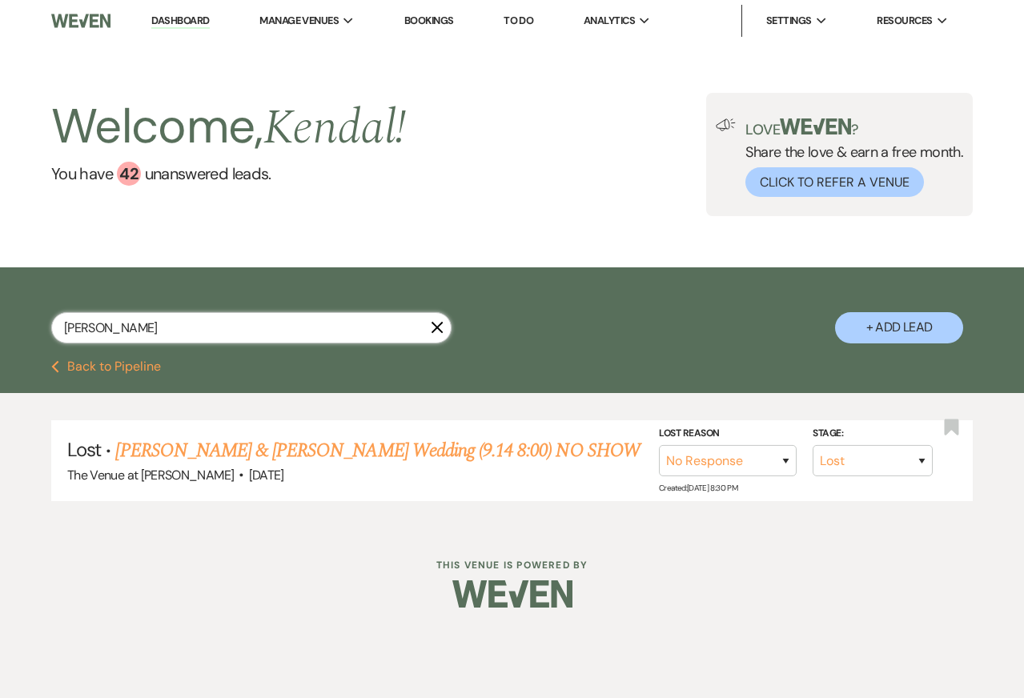
click at [355, 325] on input "Marcelino" at bounding box center [251, 327] width 400 height 31
paste input "Jorge"
type input "Jorge"
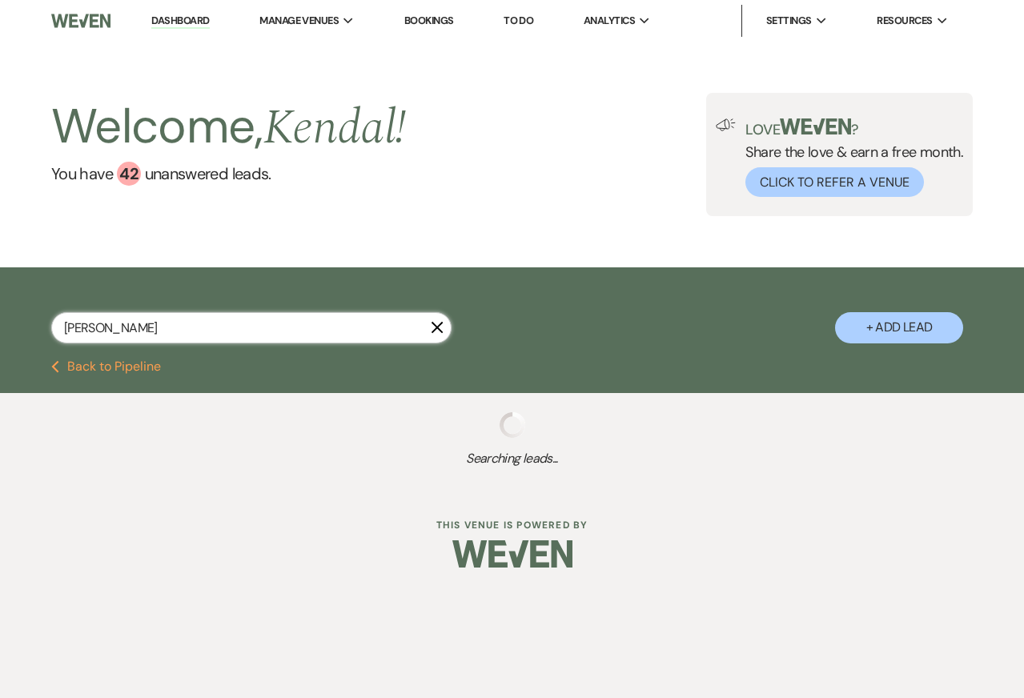
select select "5"
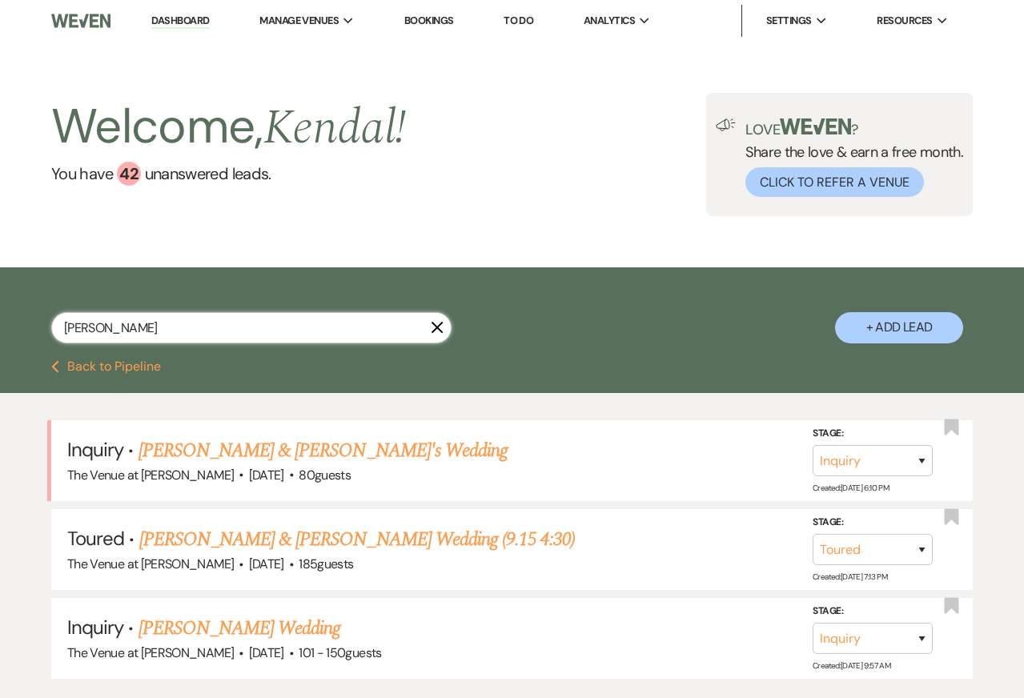
scroll to position [109, 0]
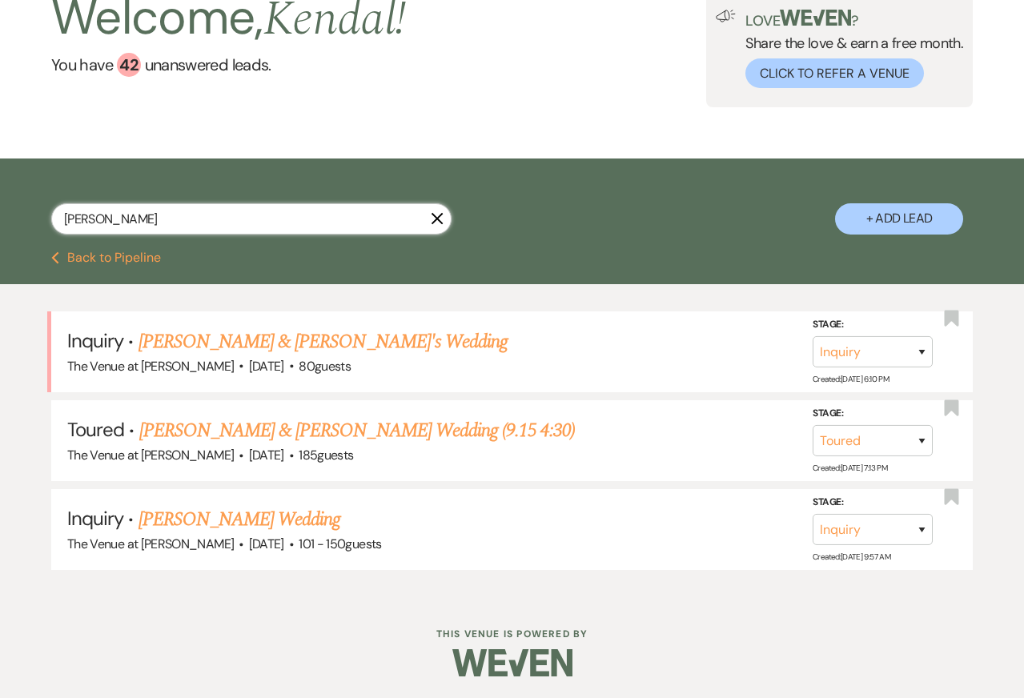
click at [436, 225] on input "Jorge" at bounding box center [251, 218] width 400 height 31
click at [435, 209] on input "Jorge" at bounding box center [251, 218] width 400 height 31
click at [435, 217] on use "button" at bounding box center [437, 219] width 12 height 12
select select "2"
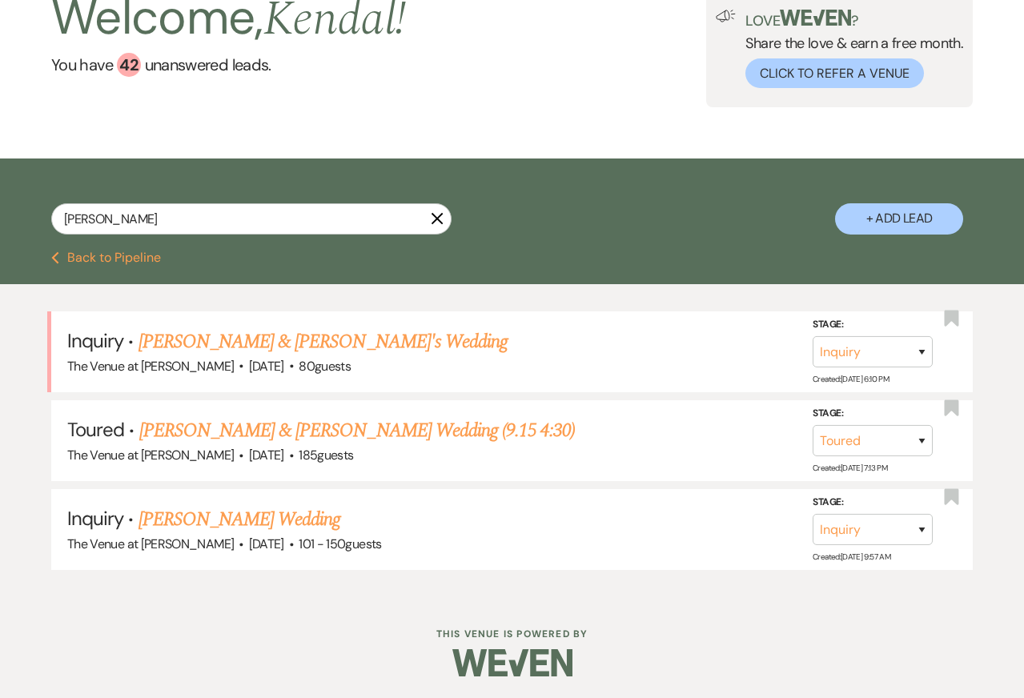
select select "2"
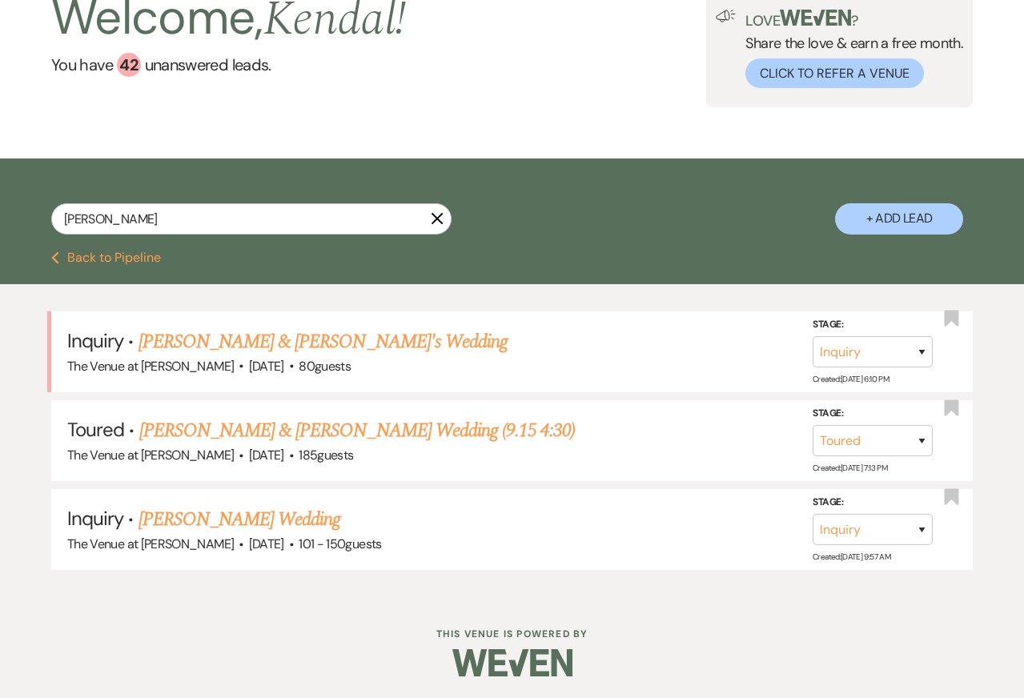
select select "2"
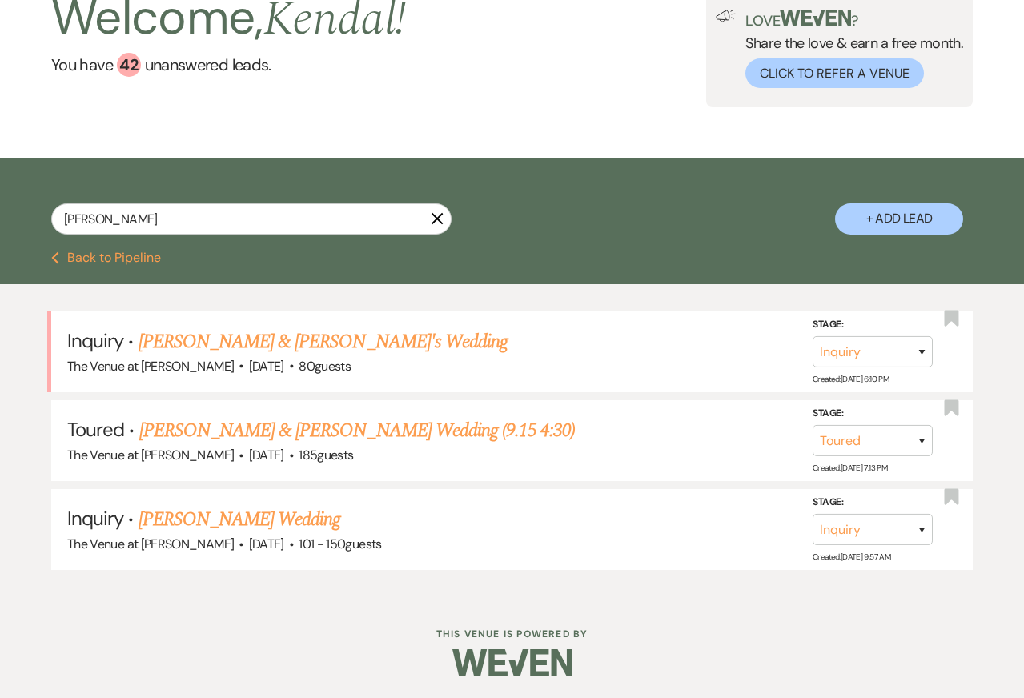
select select "2"
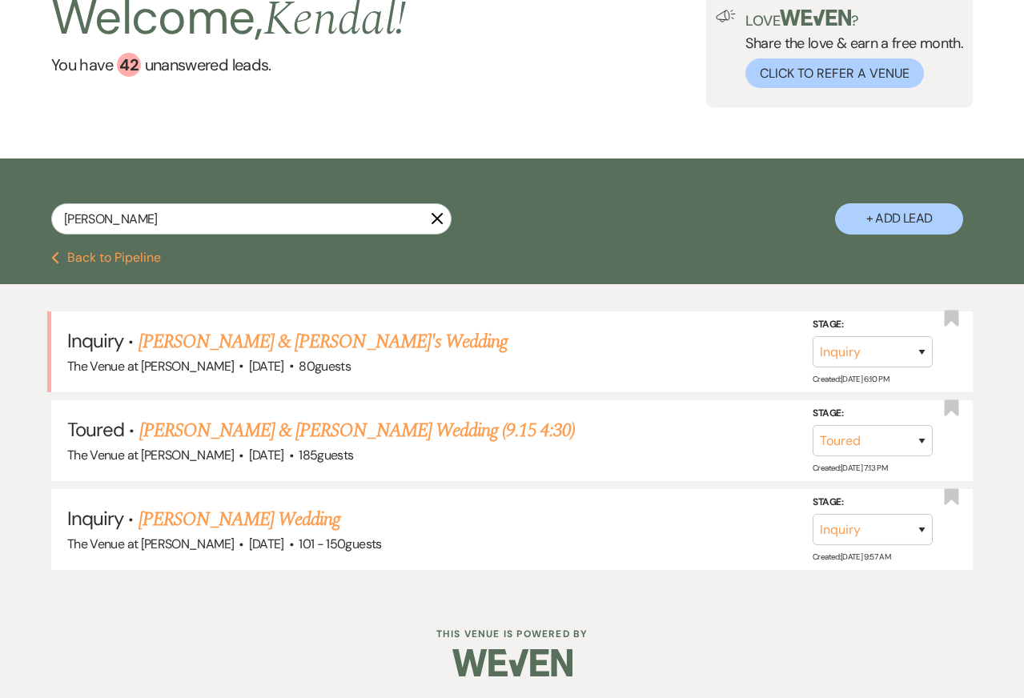
select select "2"
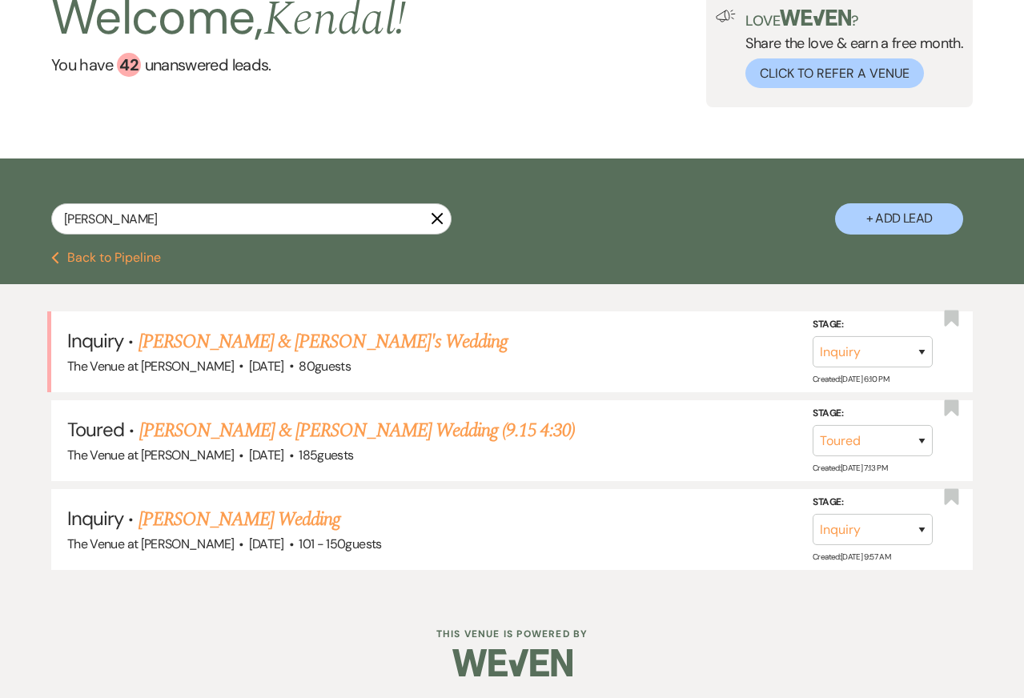
select select "2"
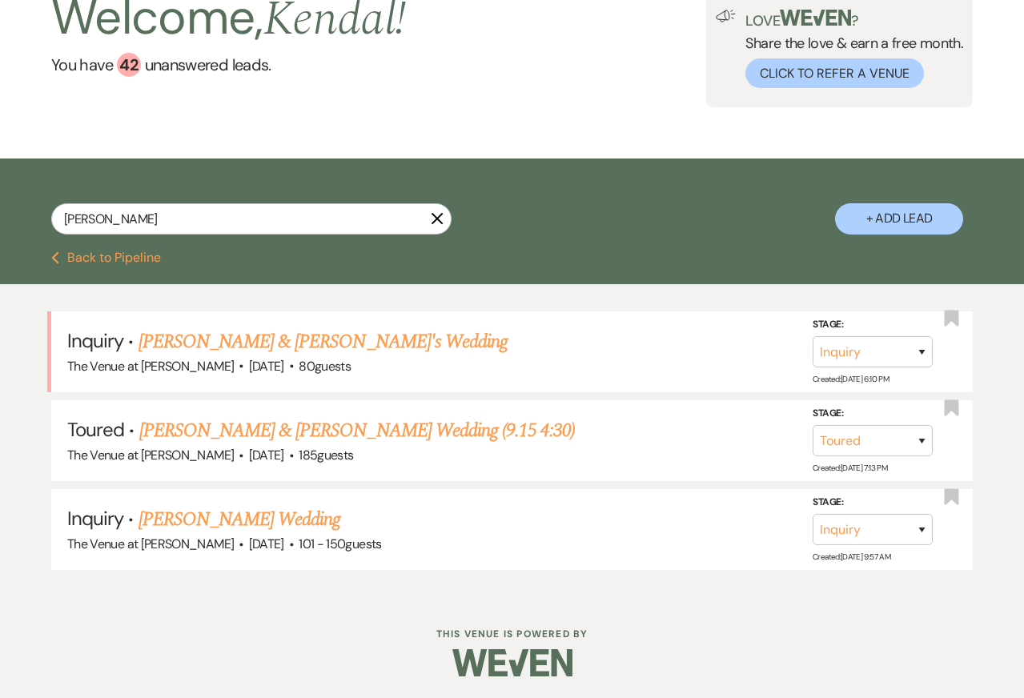
select select "2"
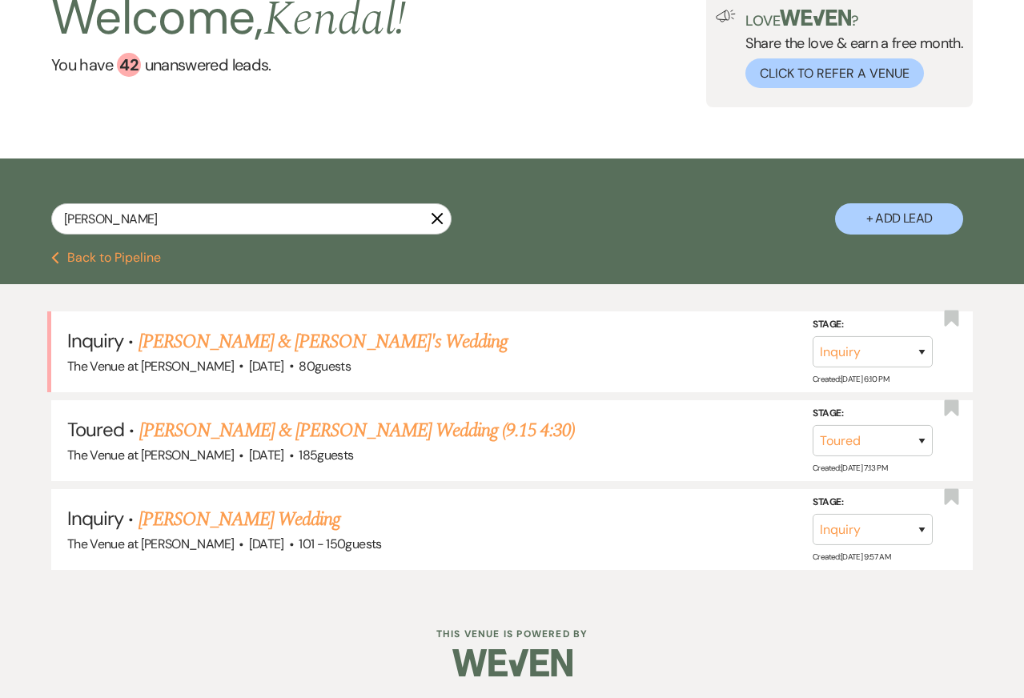
select select "2"
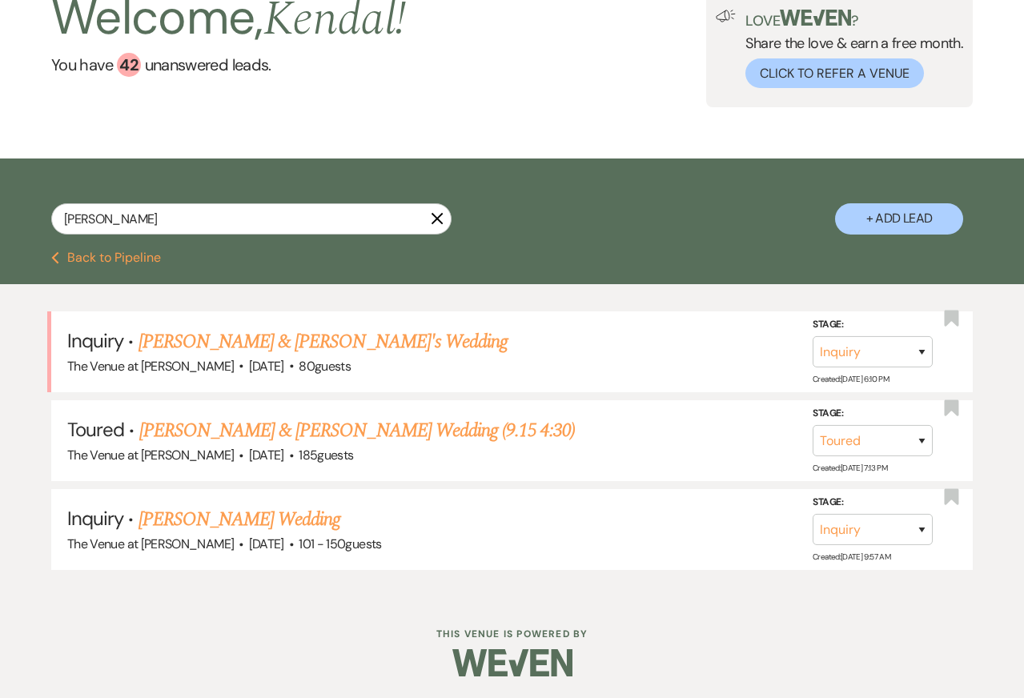
select select "2"
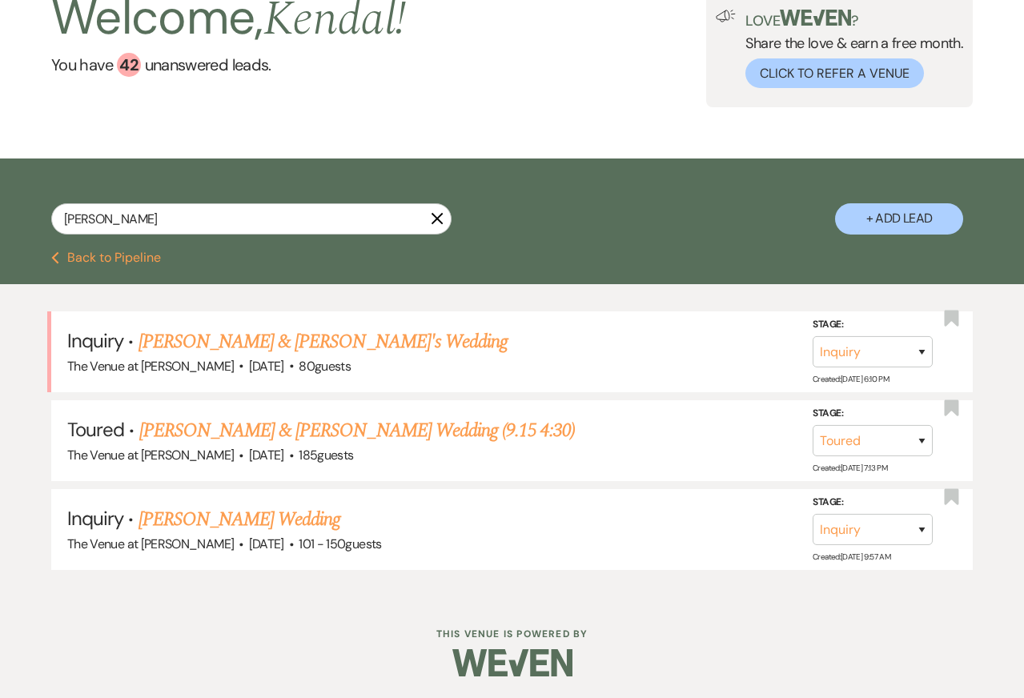
select select "2"
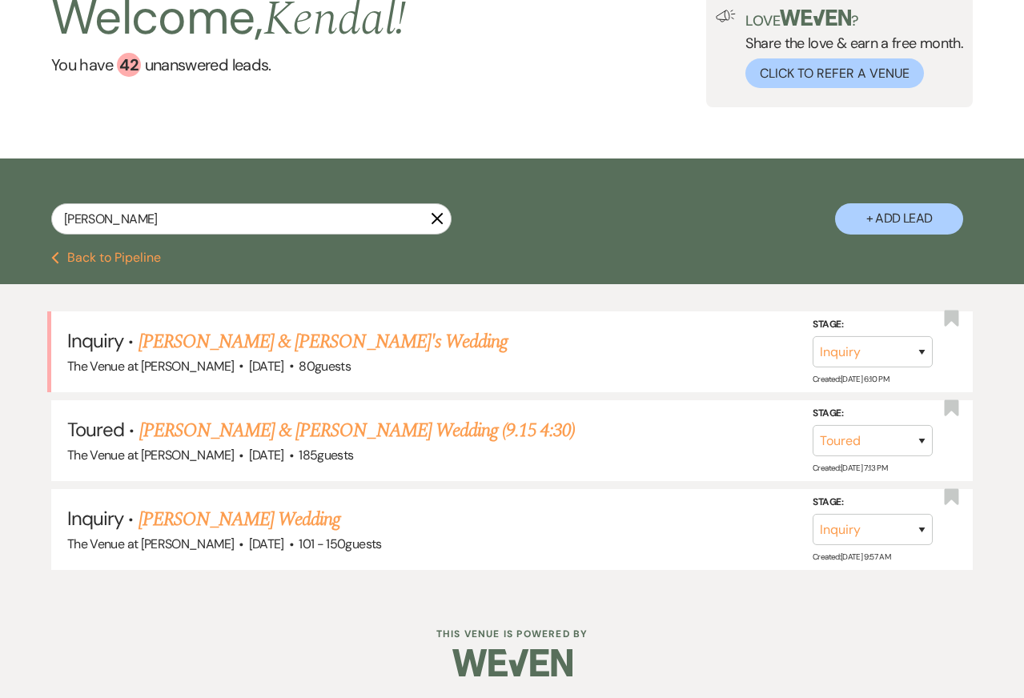
select select "2"
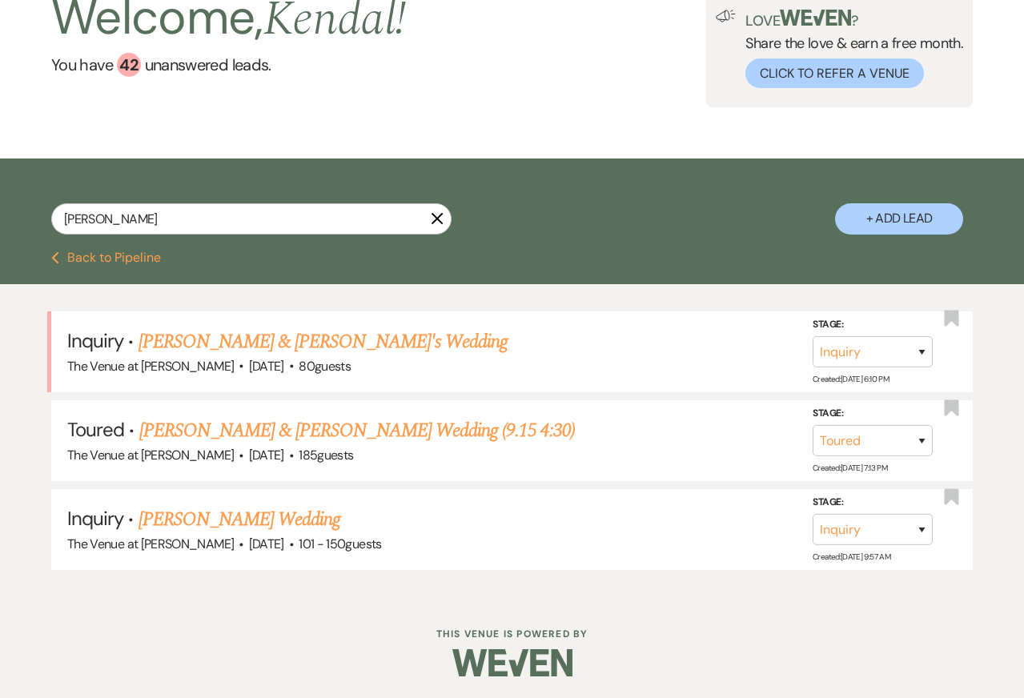
select select "2"
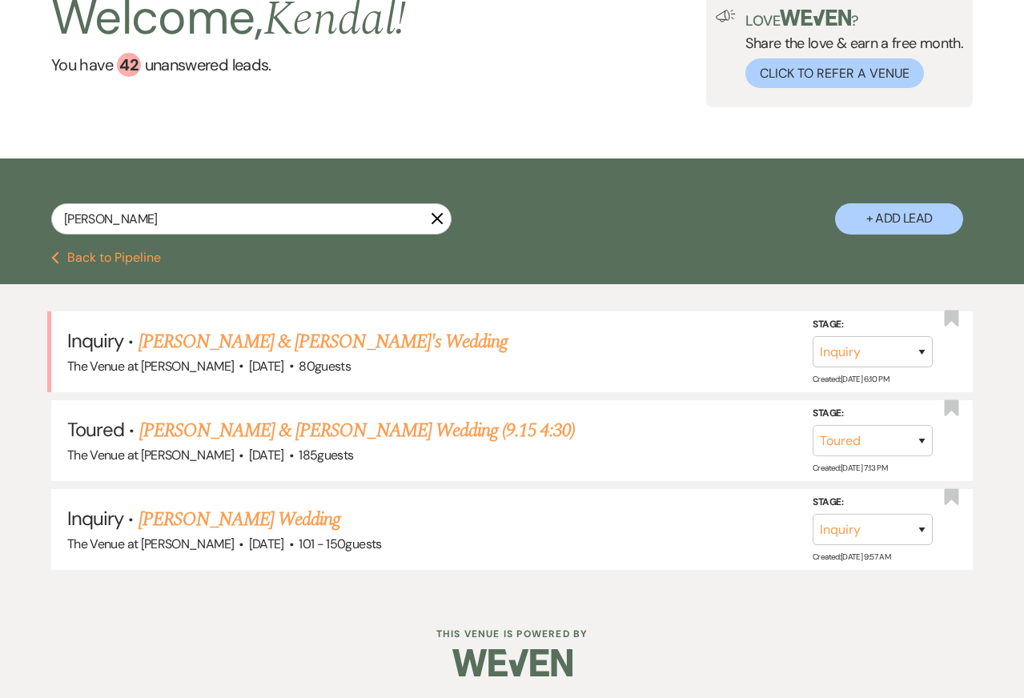
select select "2"
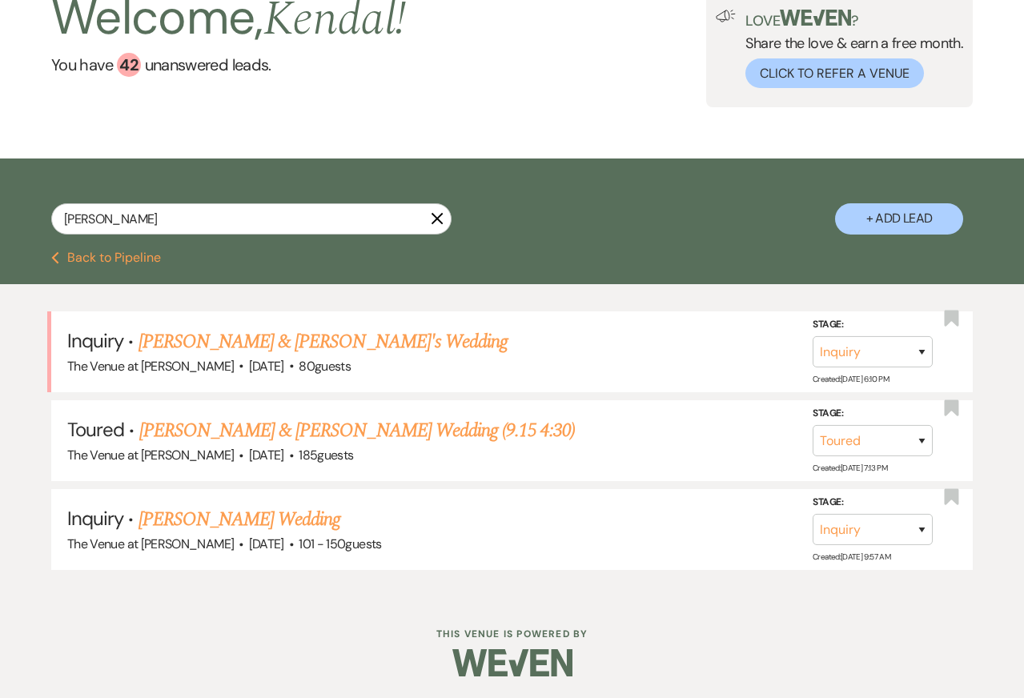
select select "2"
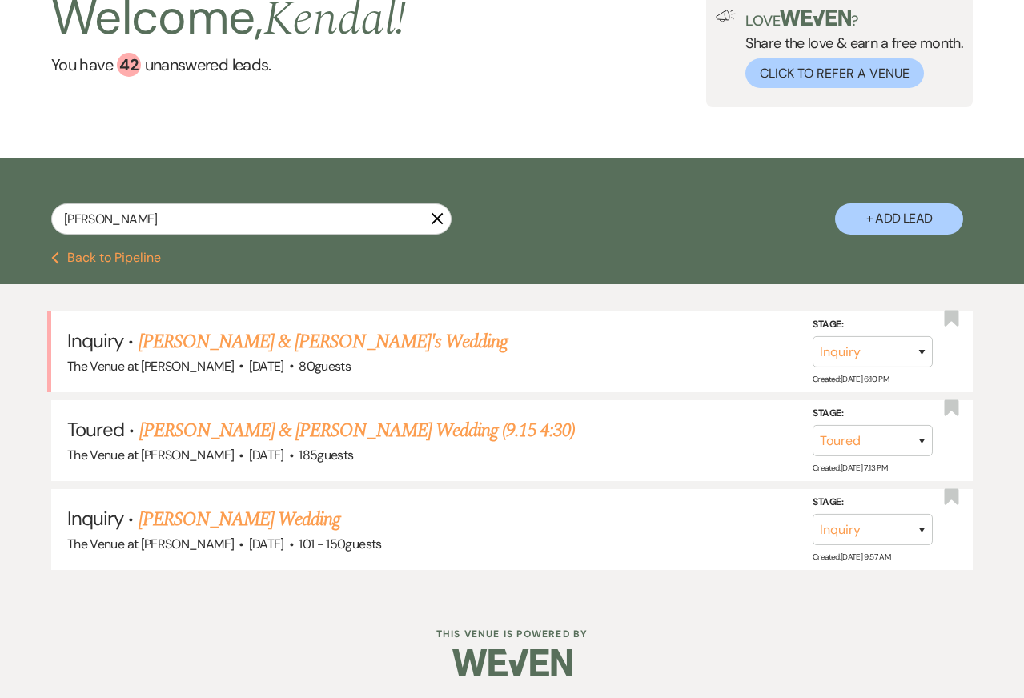
select select "2"
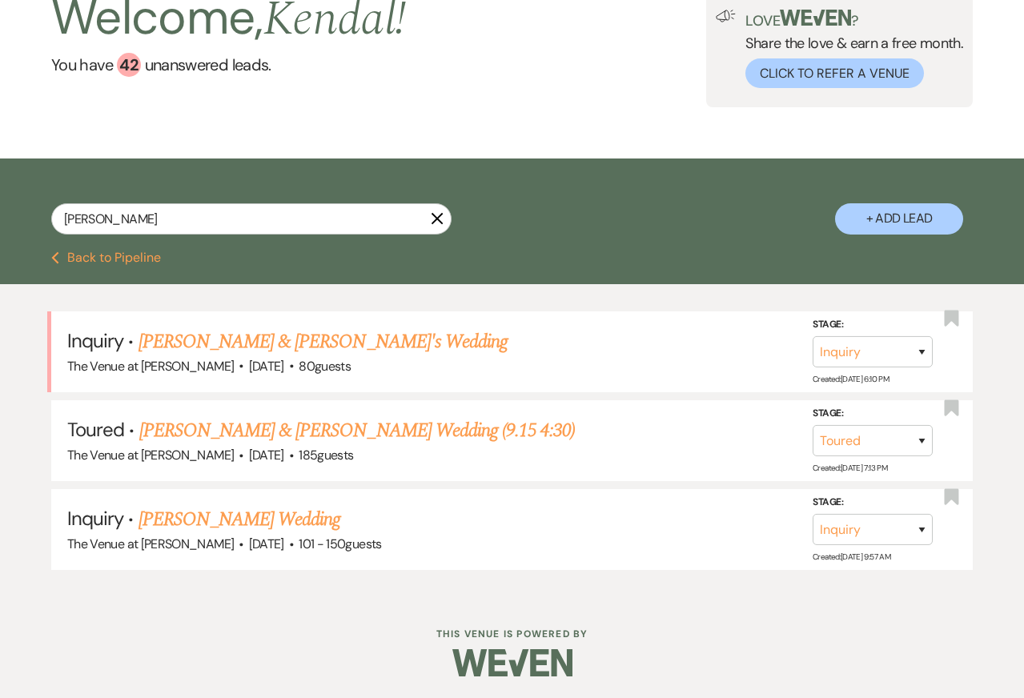
select select "2"
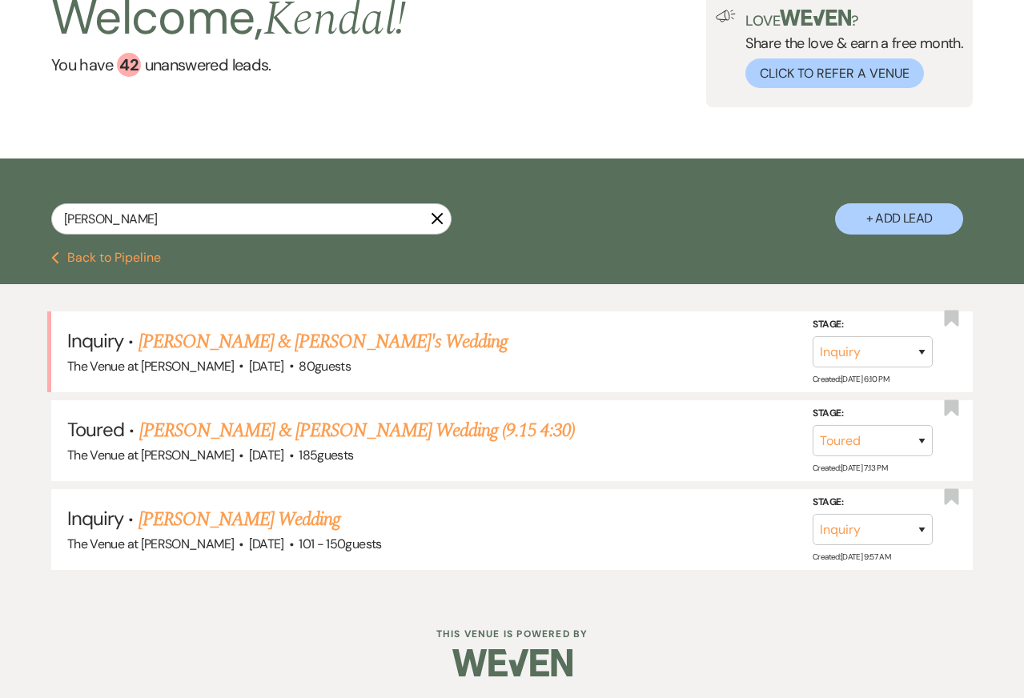
select select "2"
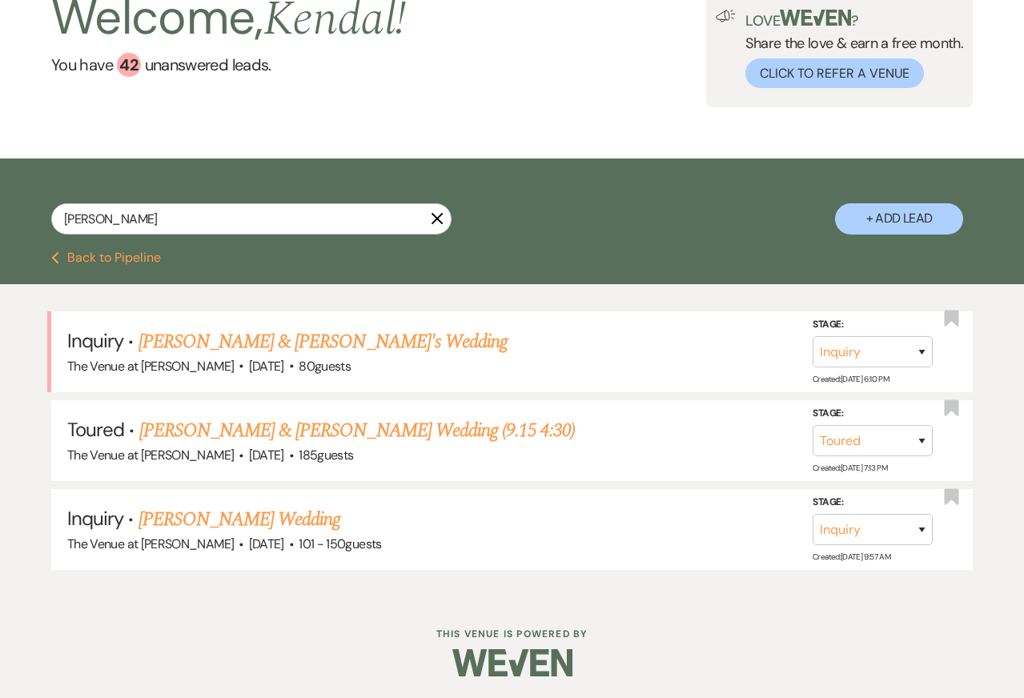
select select "2"
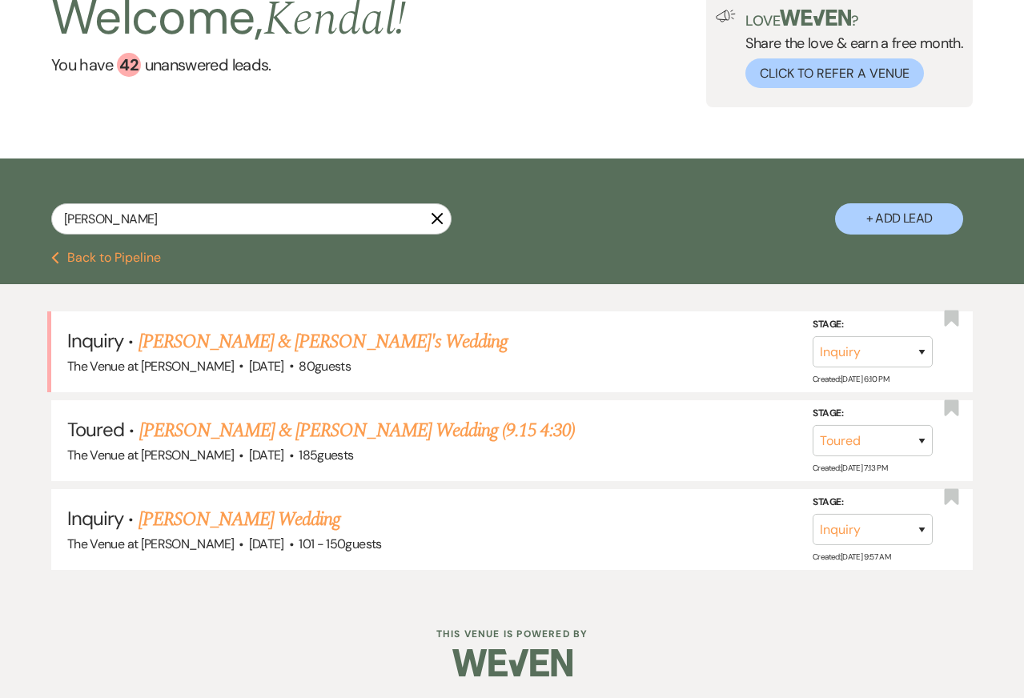
select select "2"
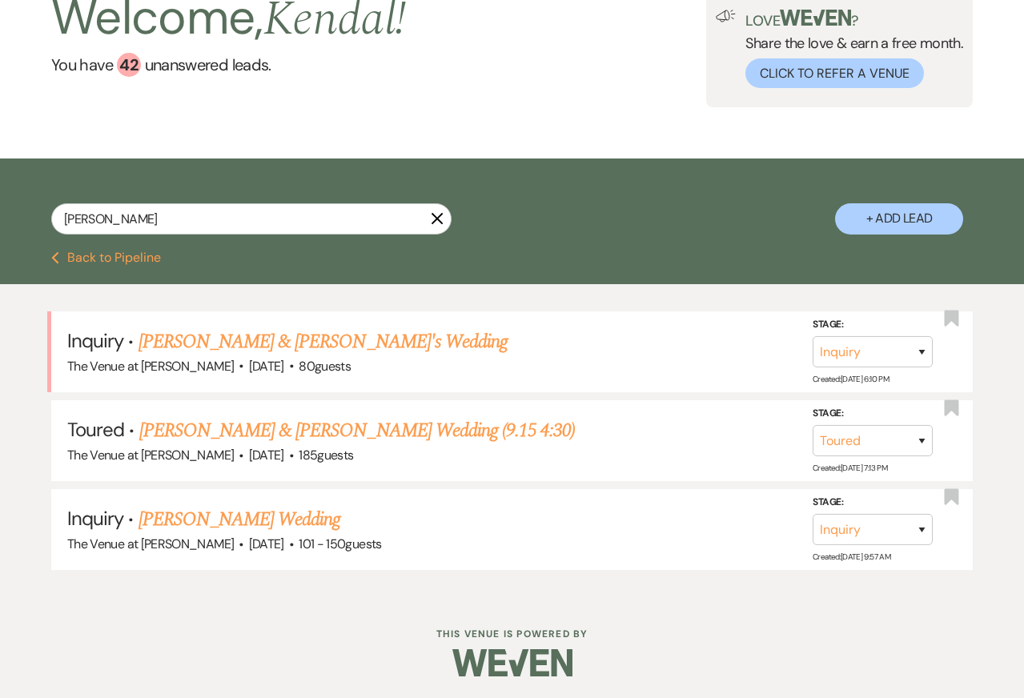
select select "2"
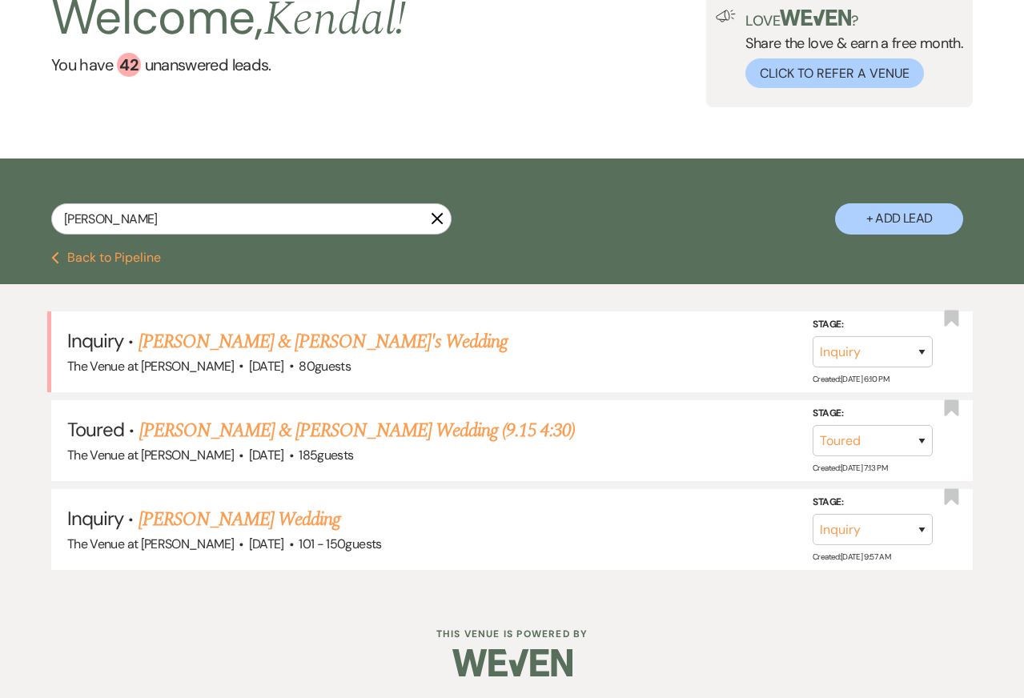
select select "2"
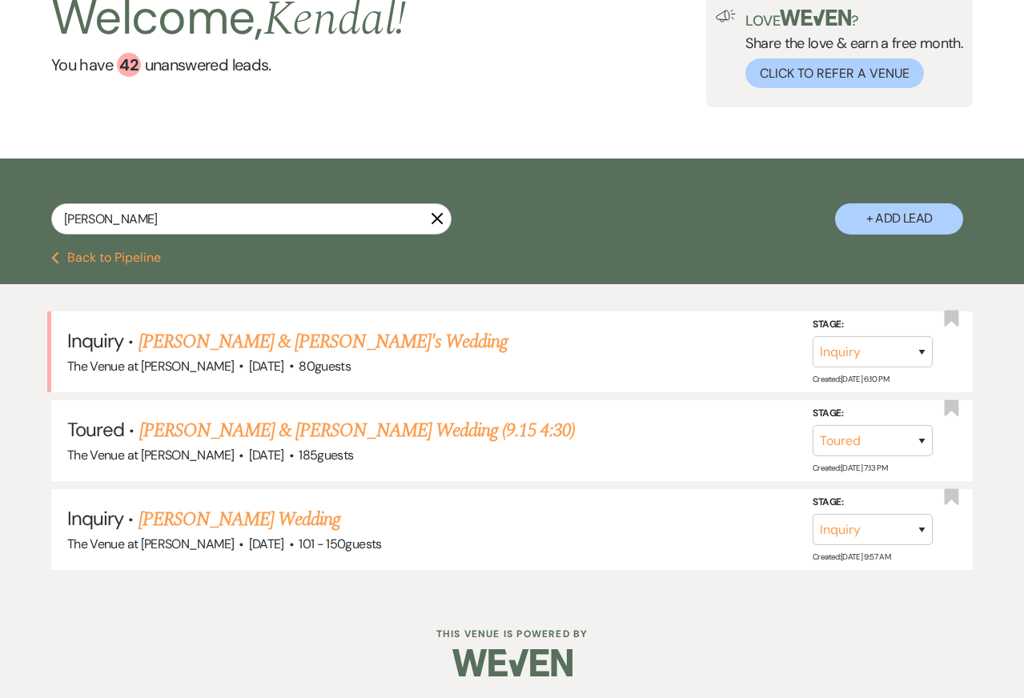
select select "2"
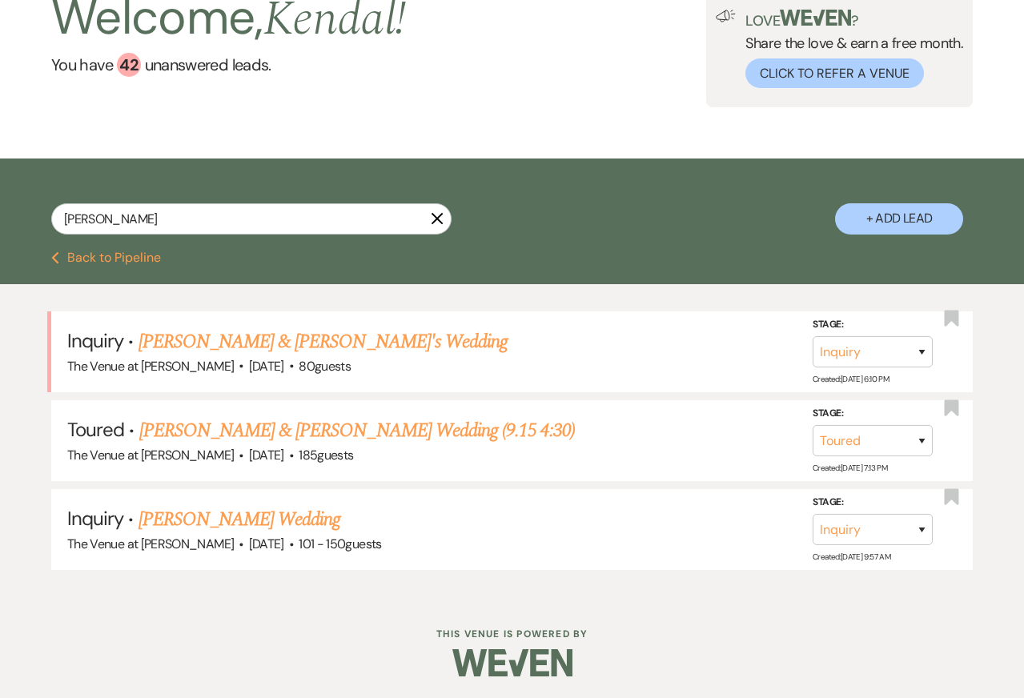
select select "2"
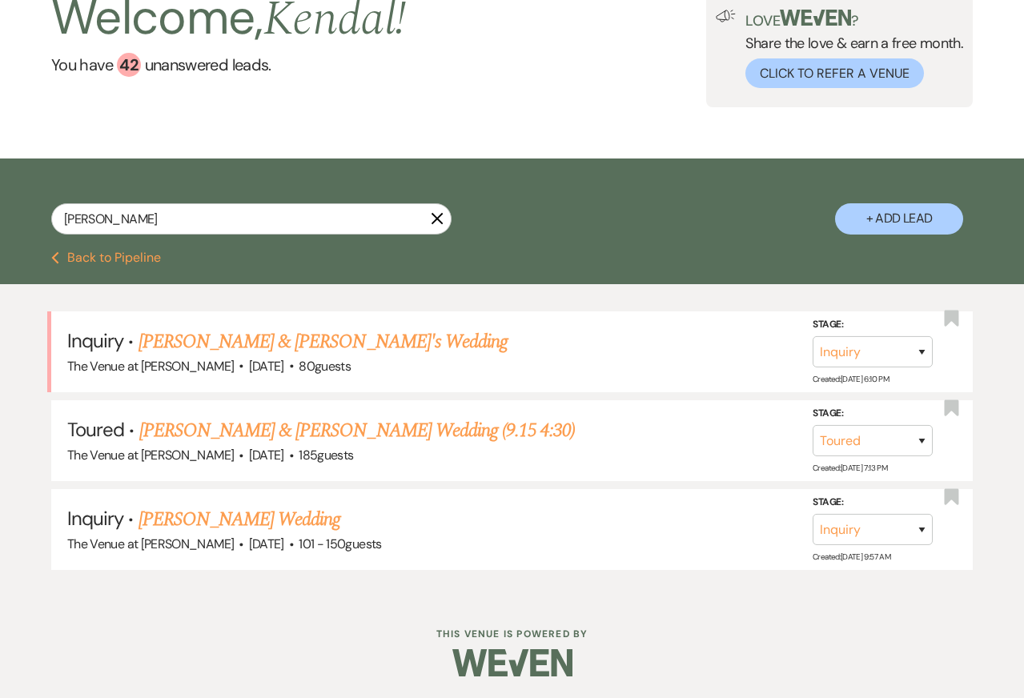
select select "2"
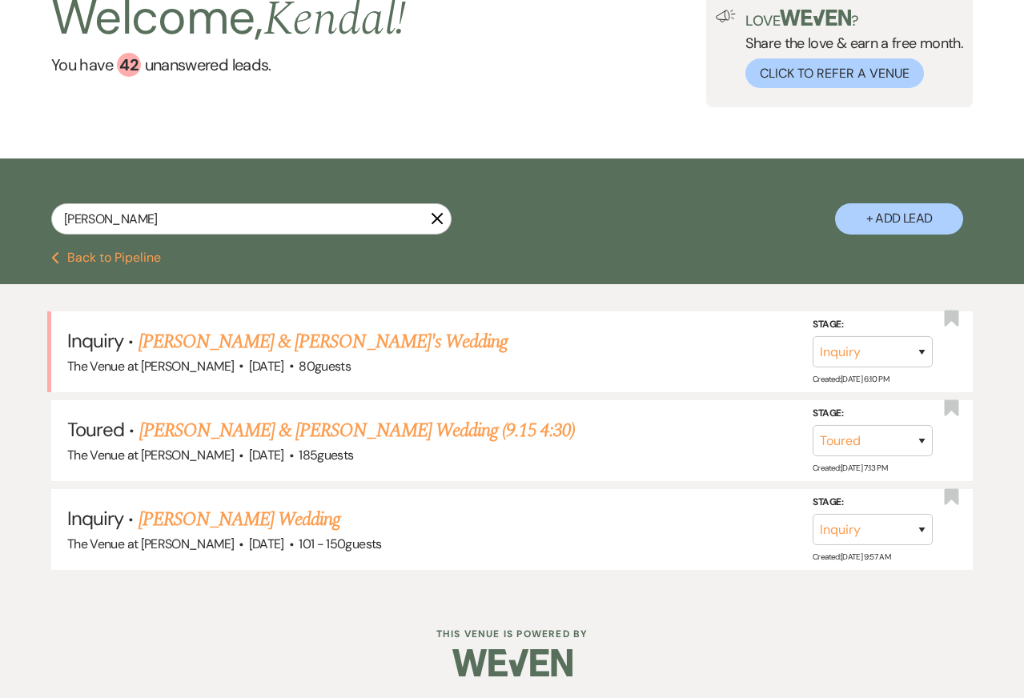
select select "2"
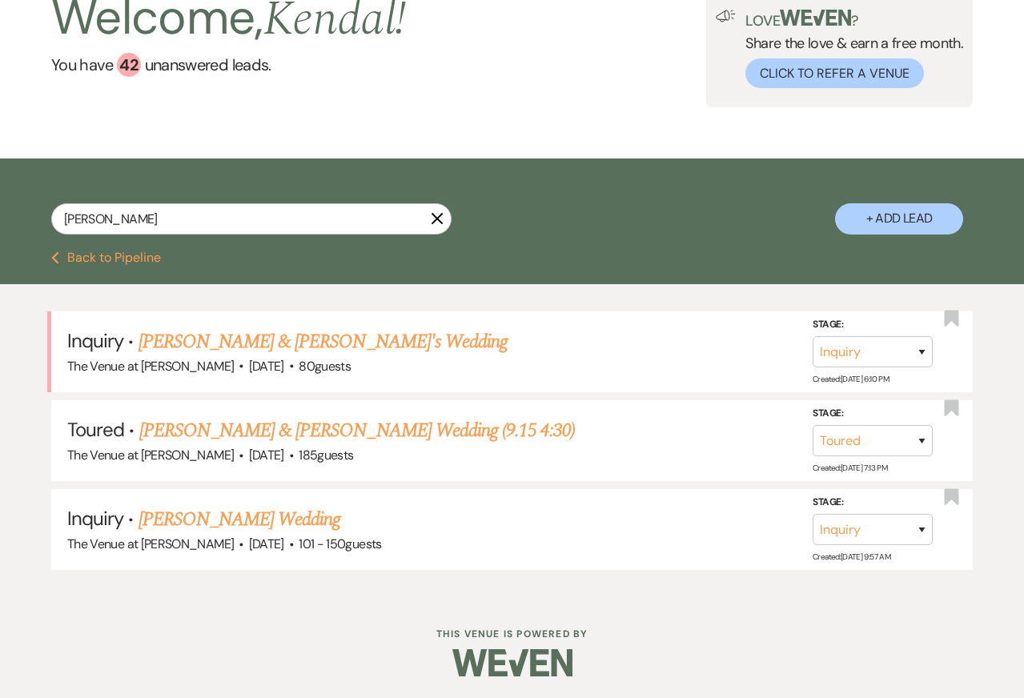
select select "2"
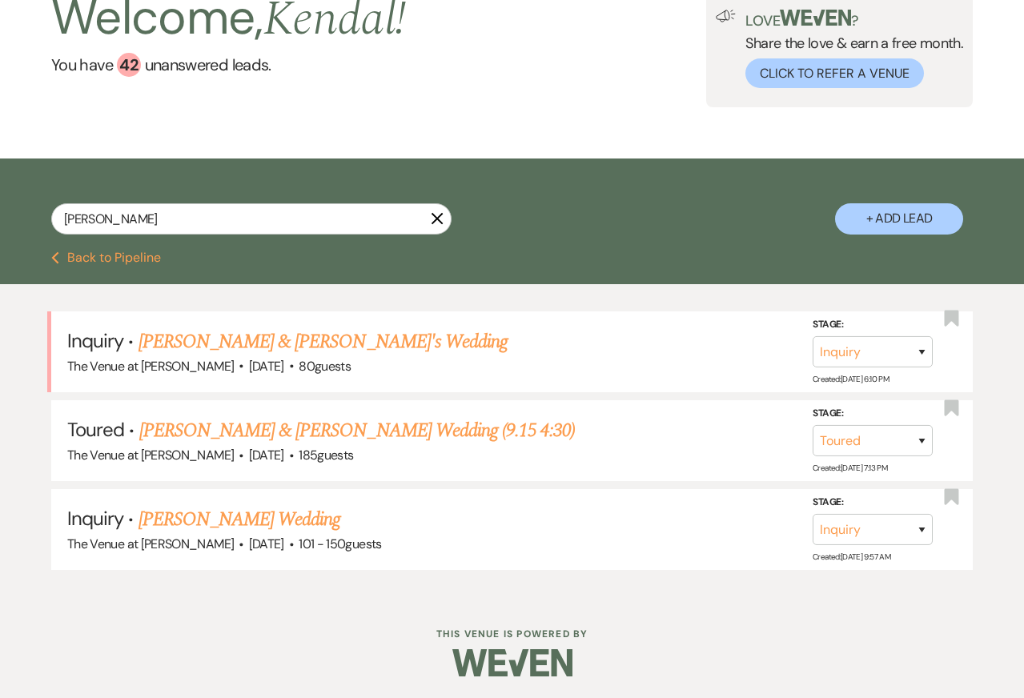
select select "2"
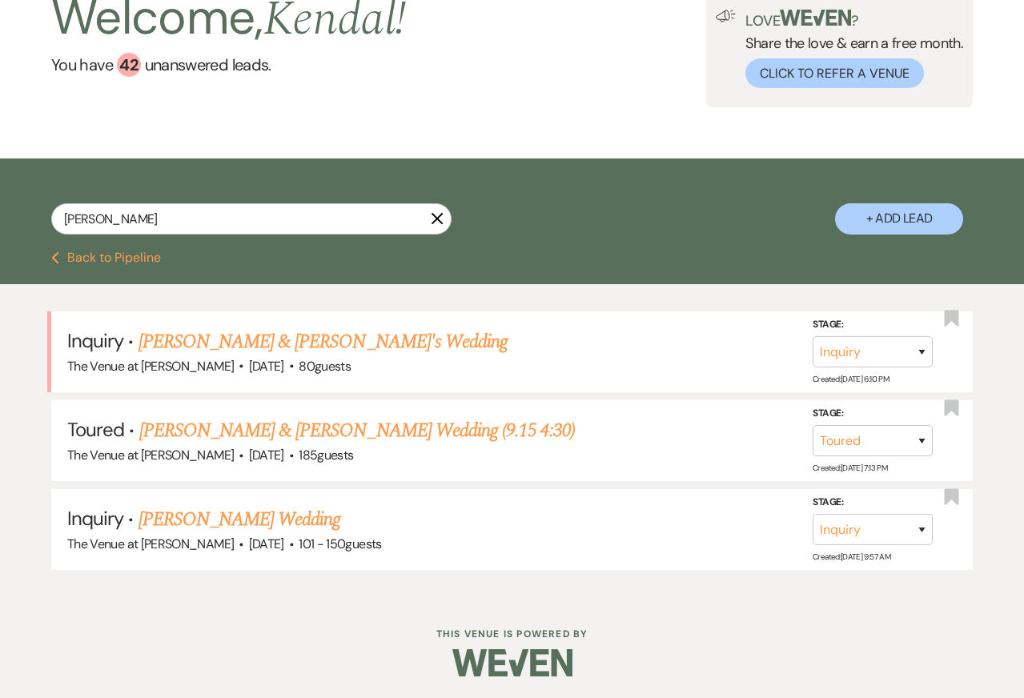
select select "2"
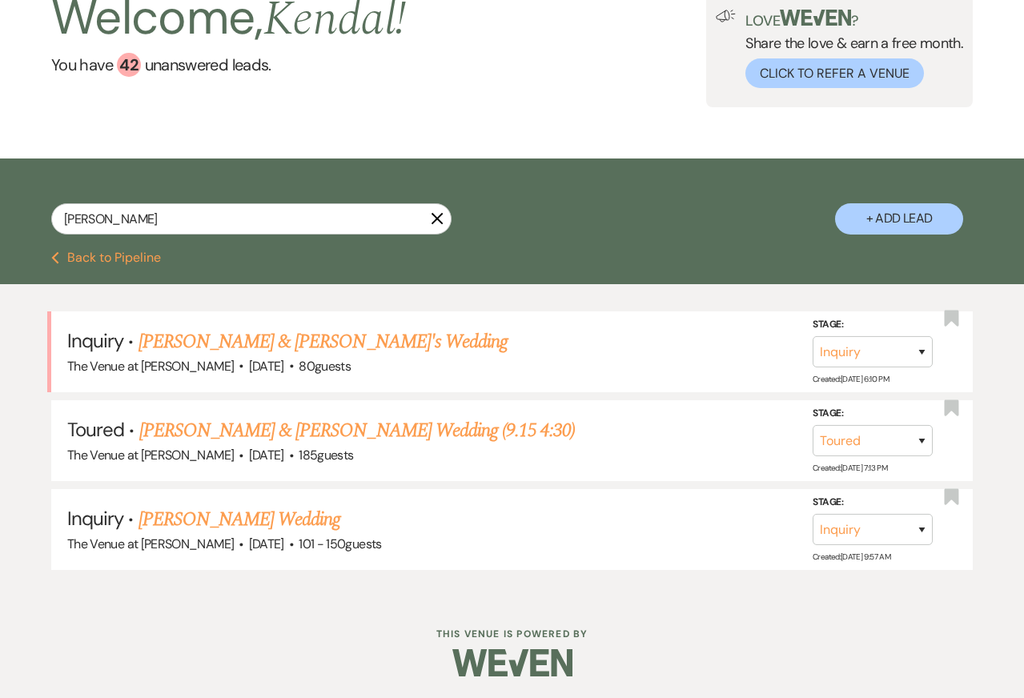
select select "2"
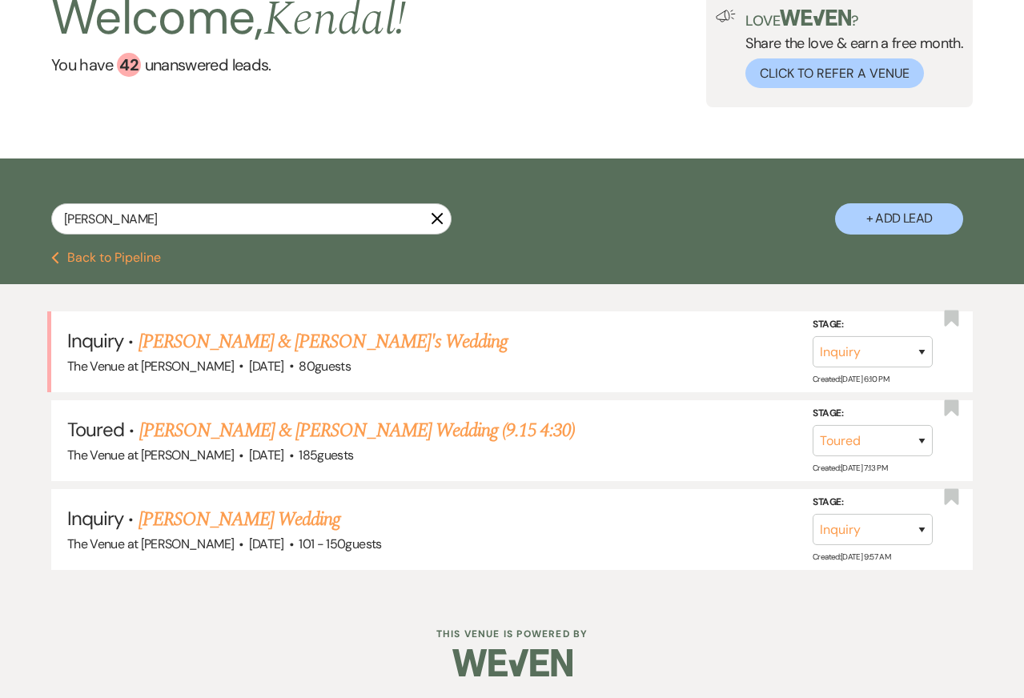
select select "2"
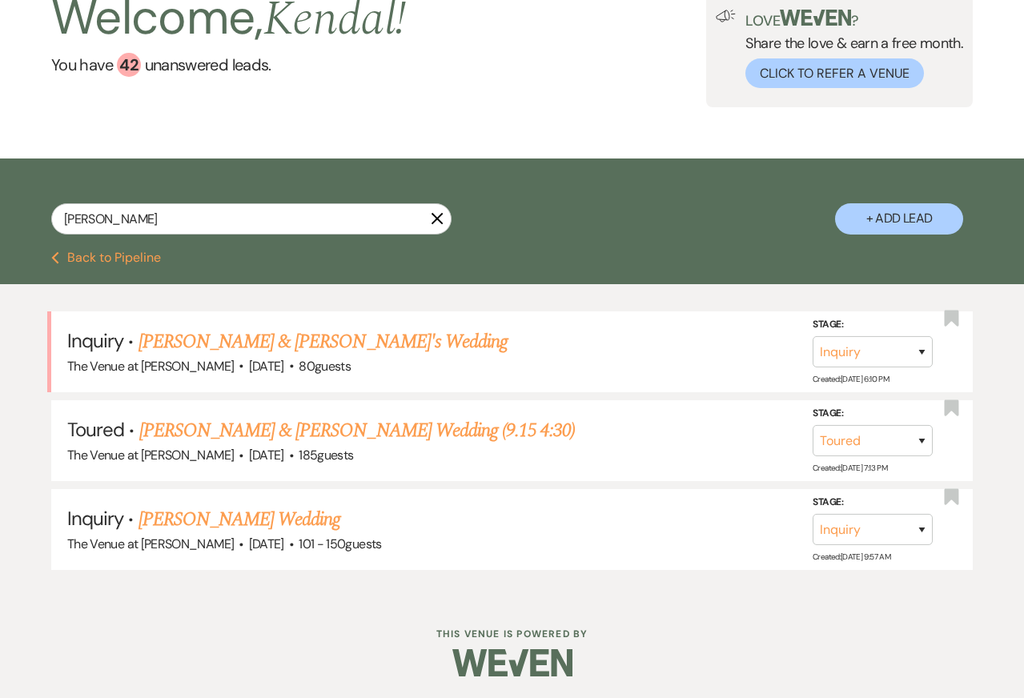
select select "2"
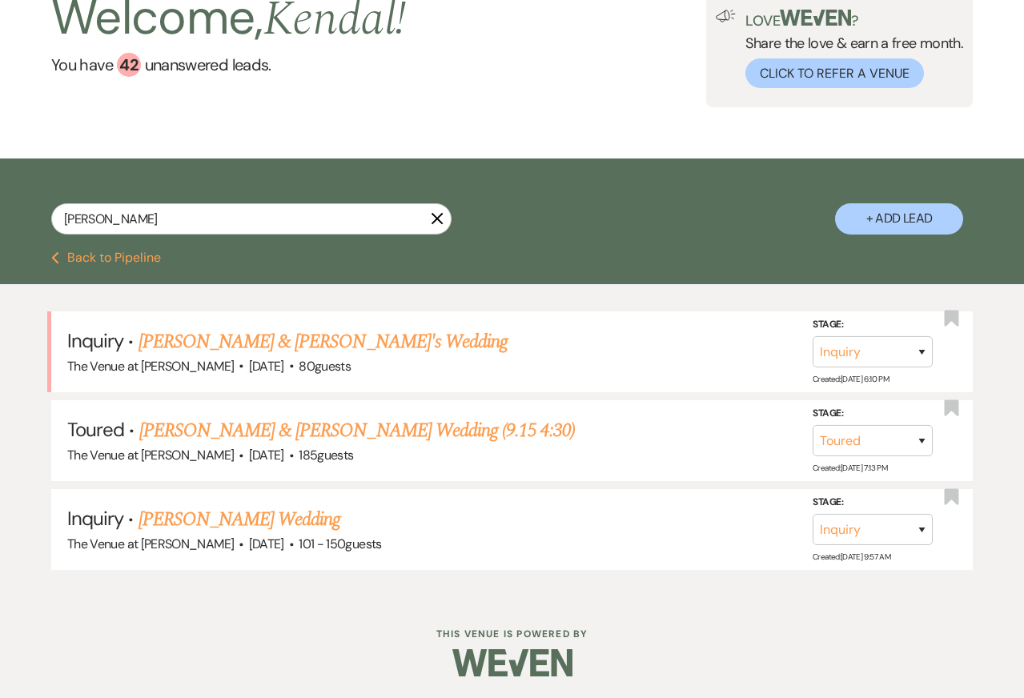
select select "2"
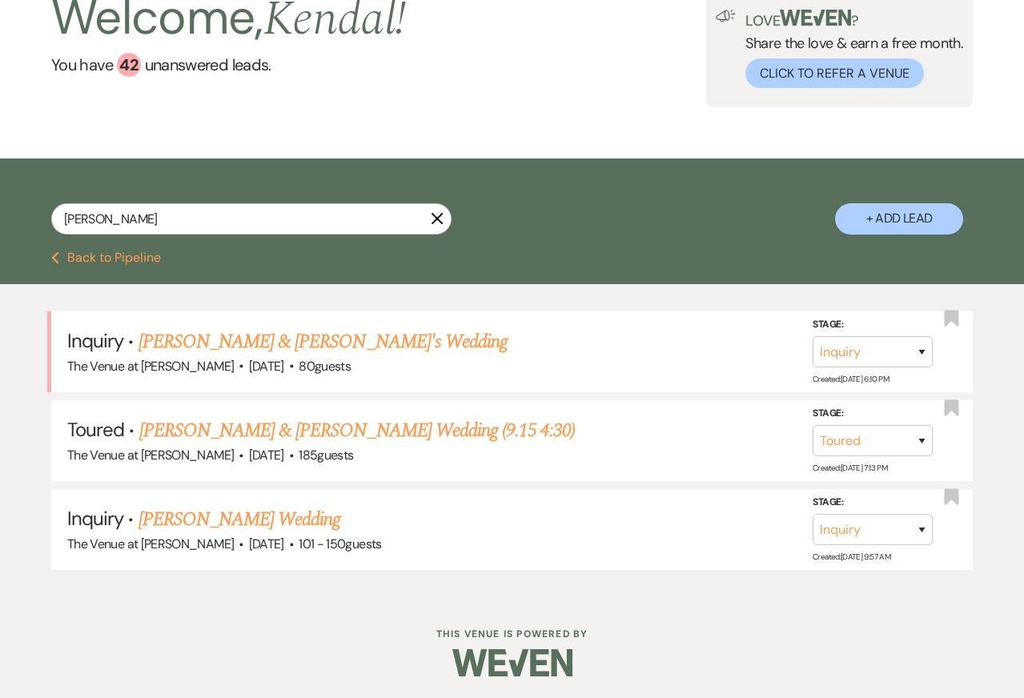
select select "2"
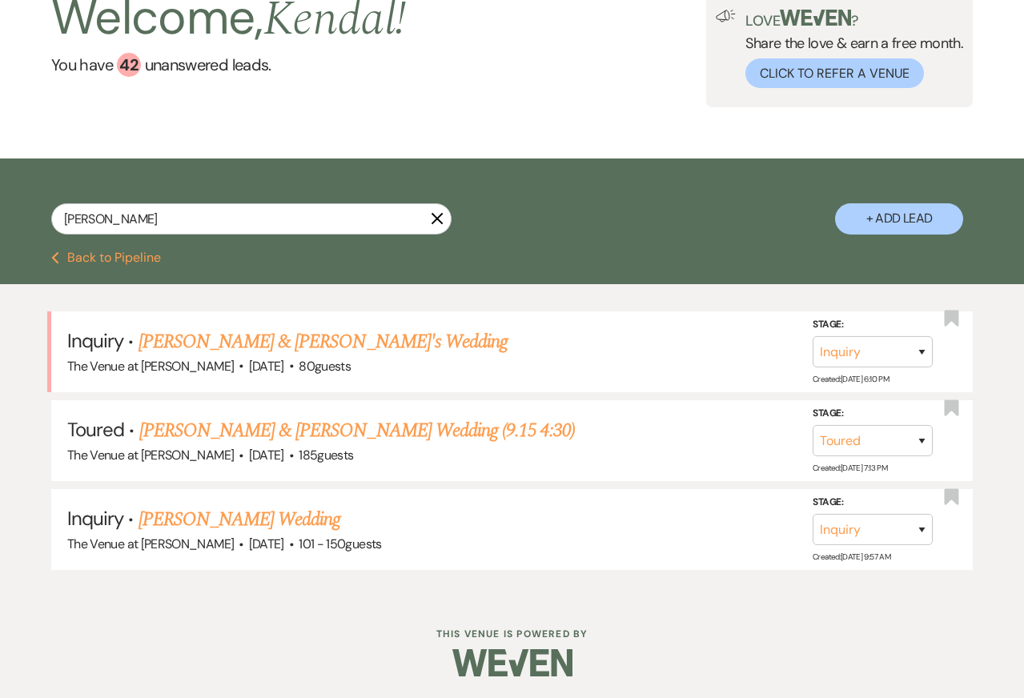
select select "2"
